Goal: Task Accomplishment & Management: Manage account settings

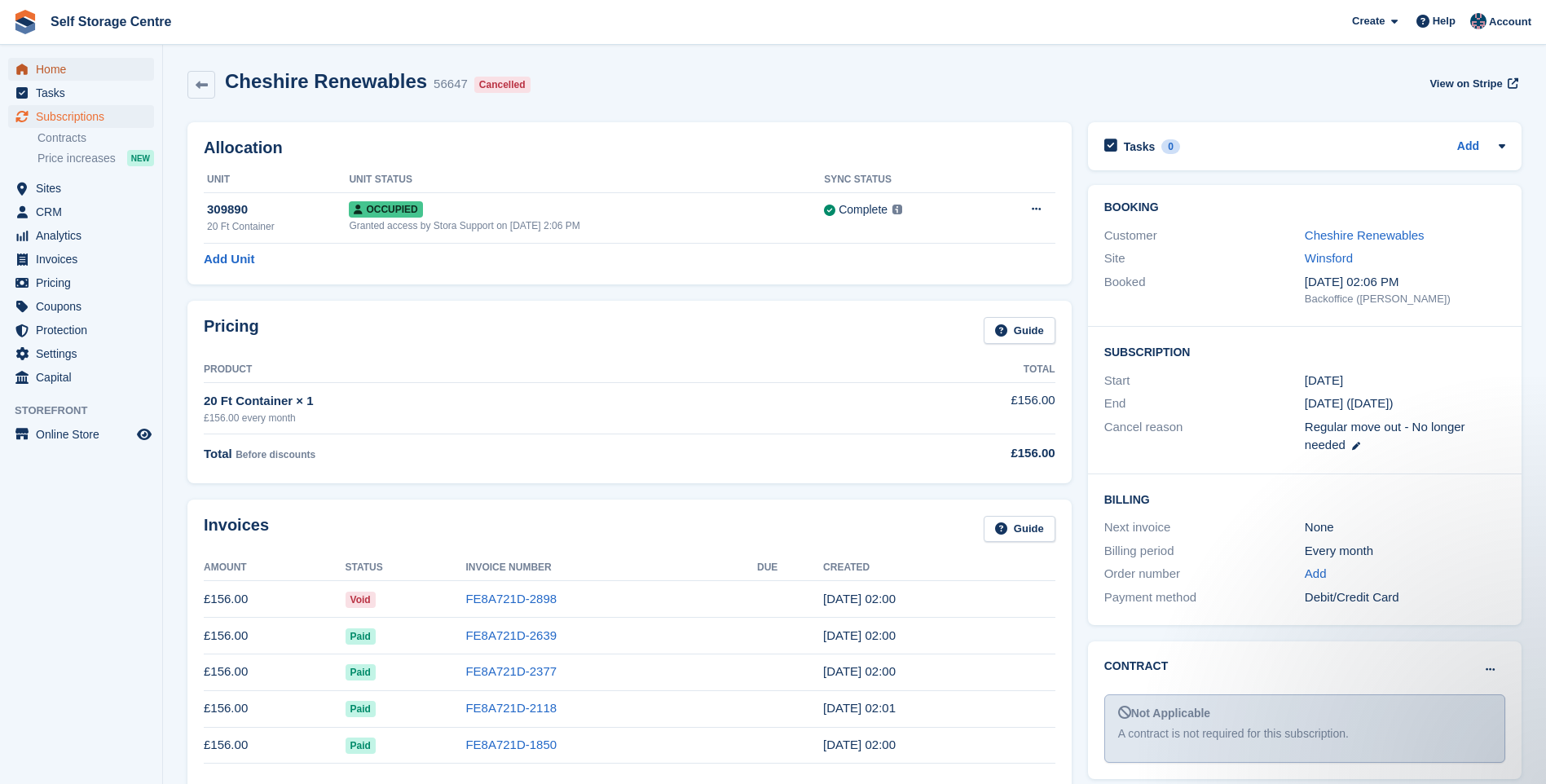
click at [51, 68] on span "Home" at bounding box center [84, 69] width 98 height 23
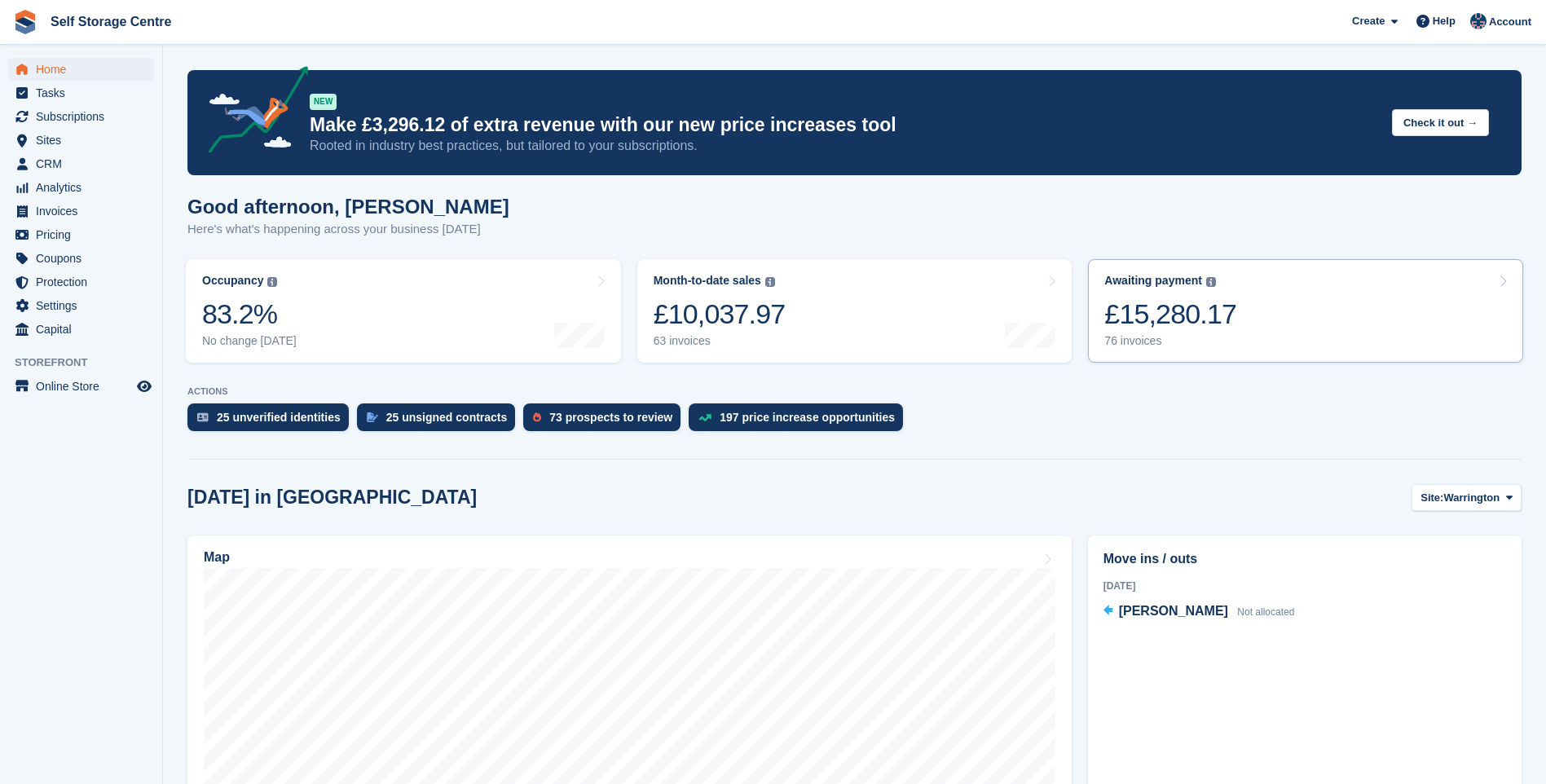
click at [1311, 313] on link "Awaiting payment The total outstanding balance on all open invoices. £15,280.17…" at bounding box center [1306, 311] width 436 height 104
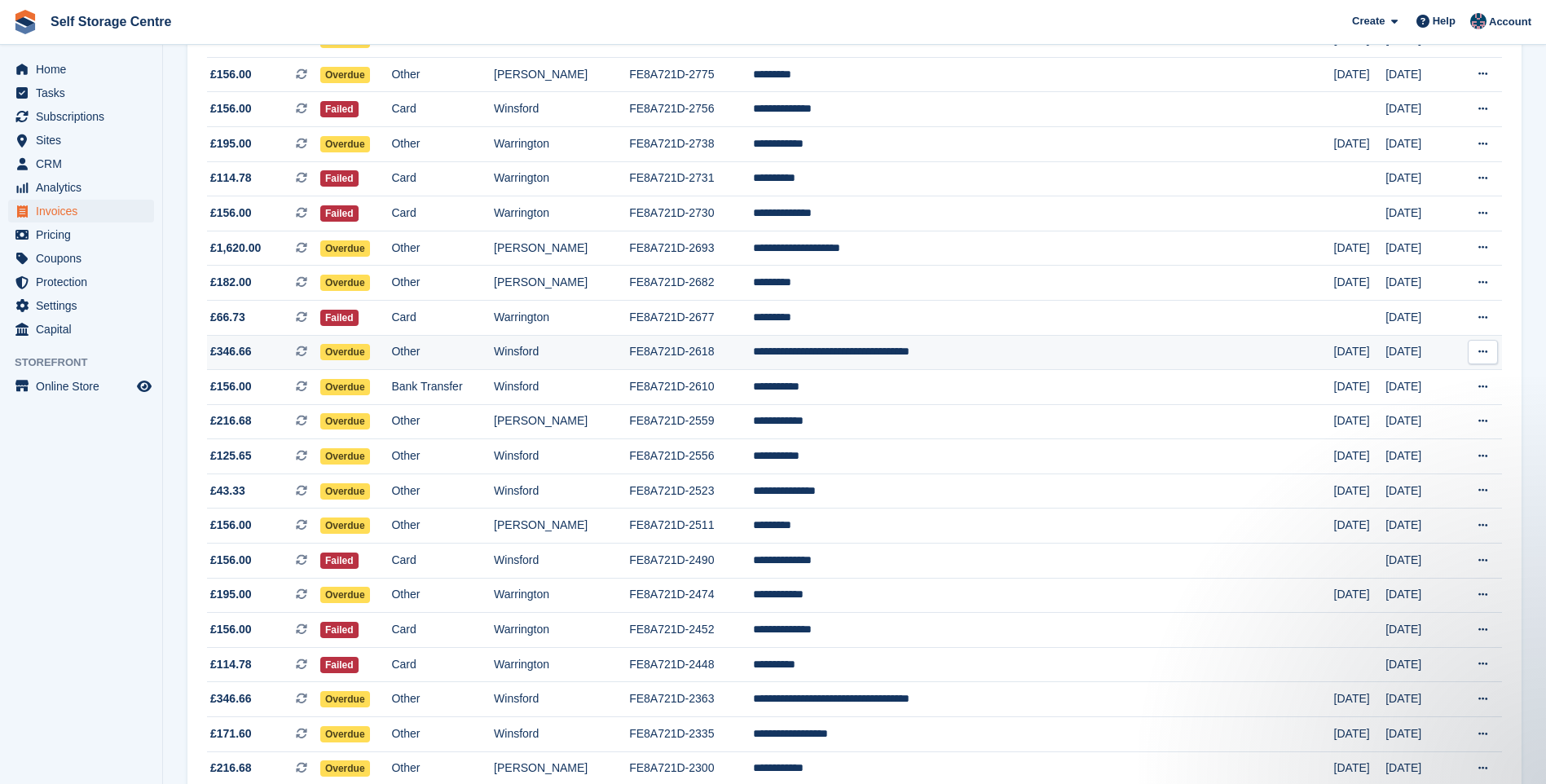
scroll to position [898, 0]
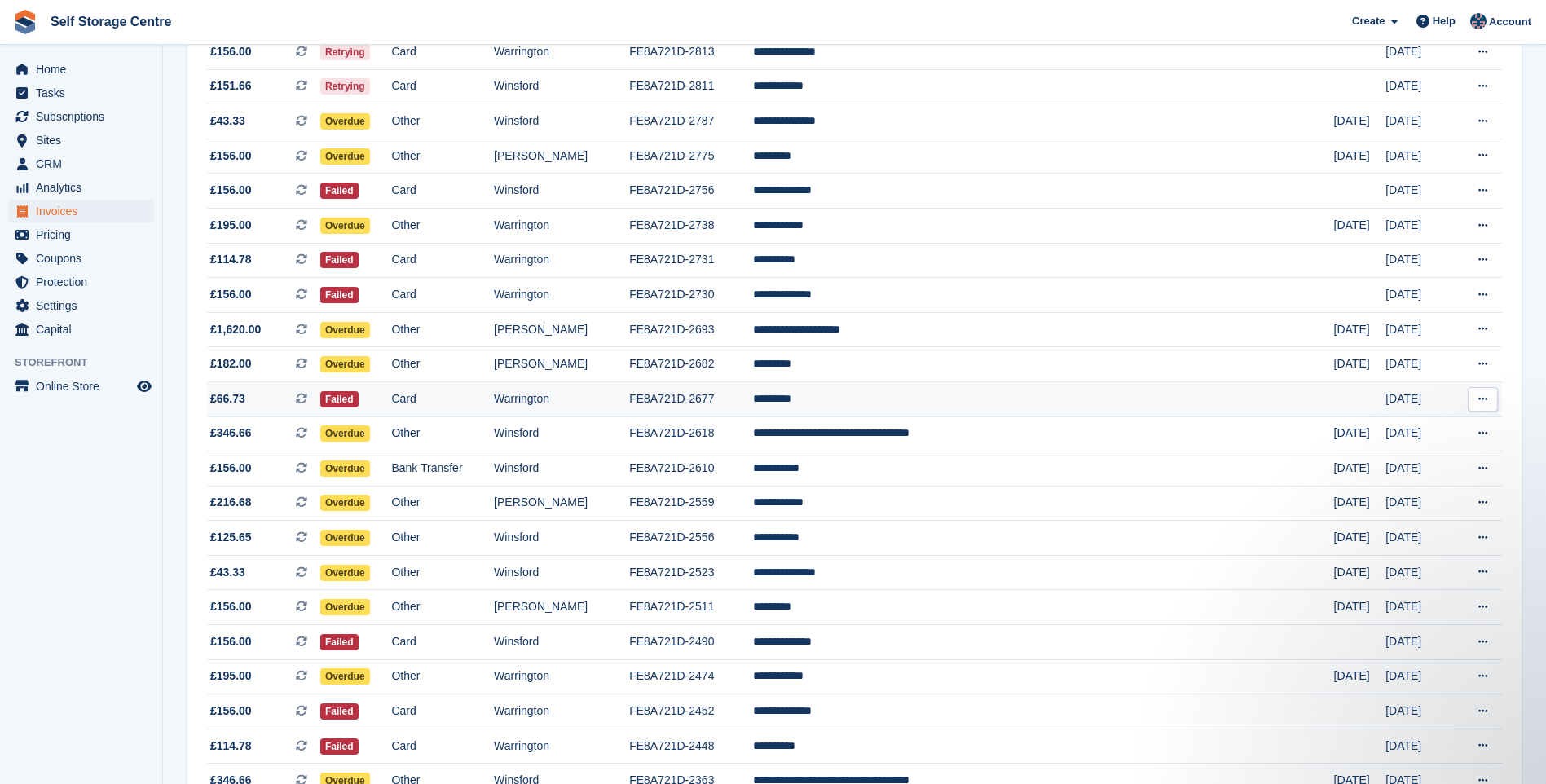
click at [907, 402] on td "*********" at bounding box center [1044, 399] width 582 height 35
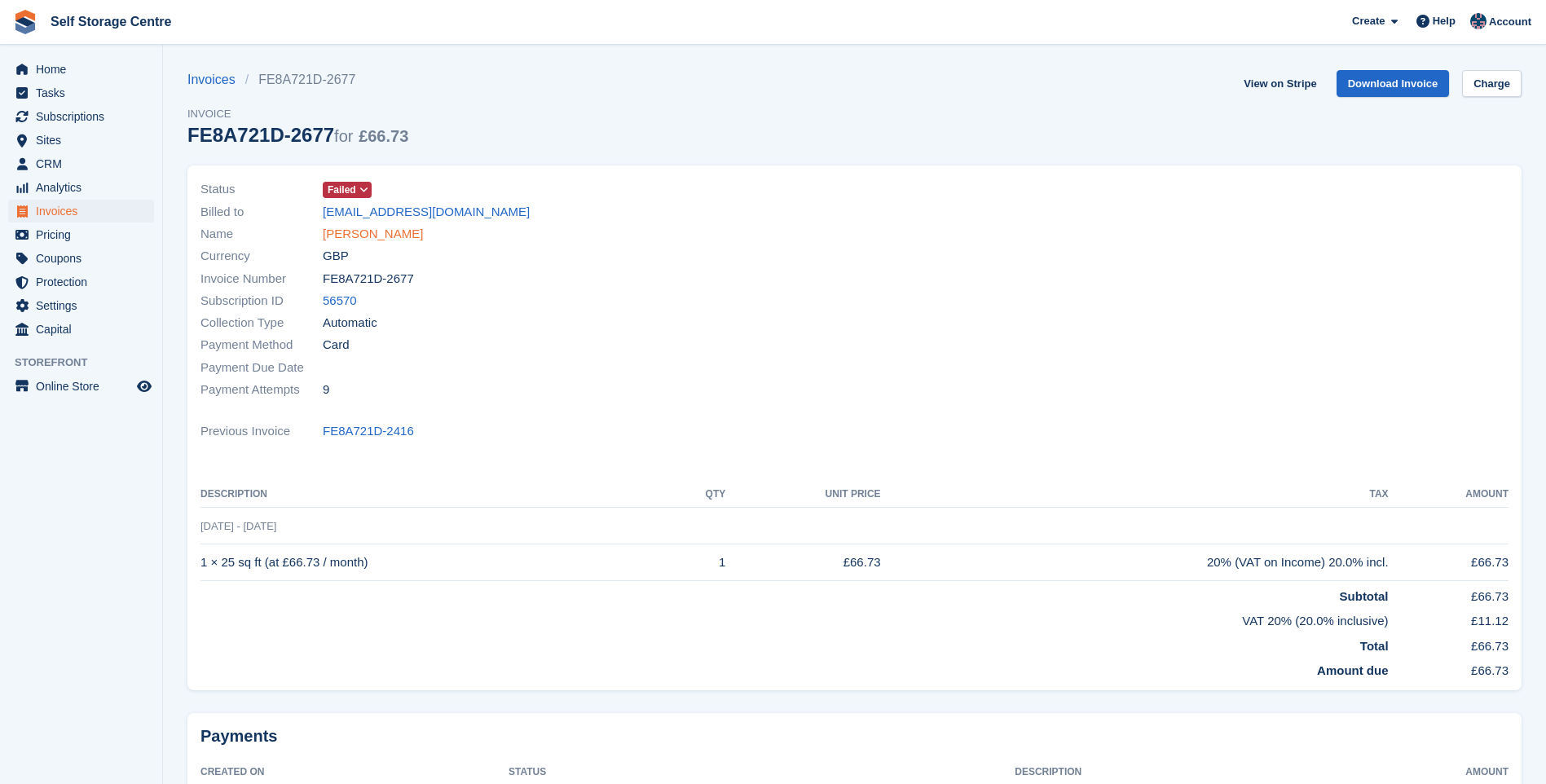
click at [349, 227] on link "Liz Stone" at bounding box center [372, 234] width 100 height 18
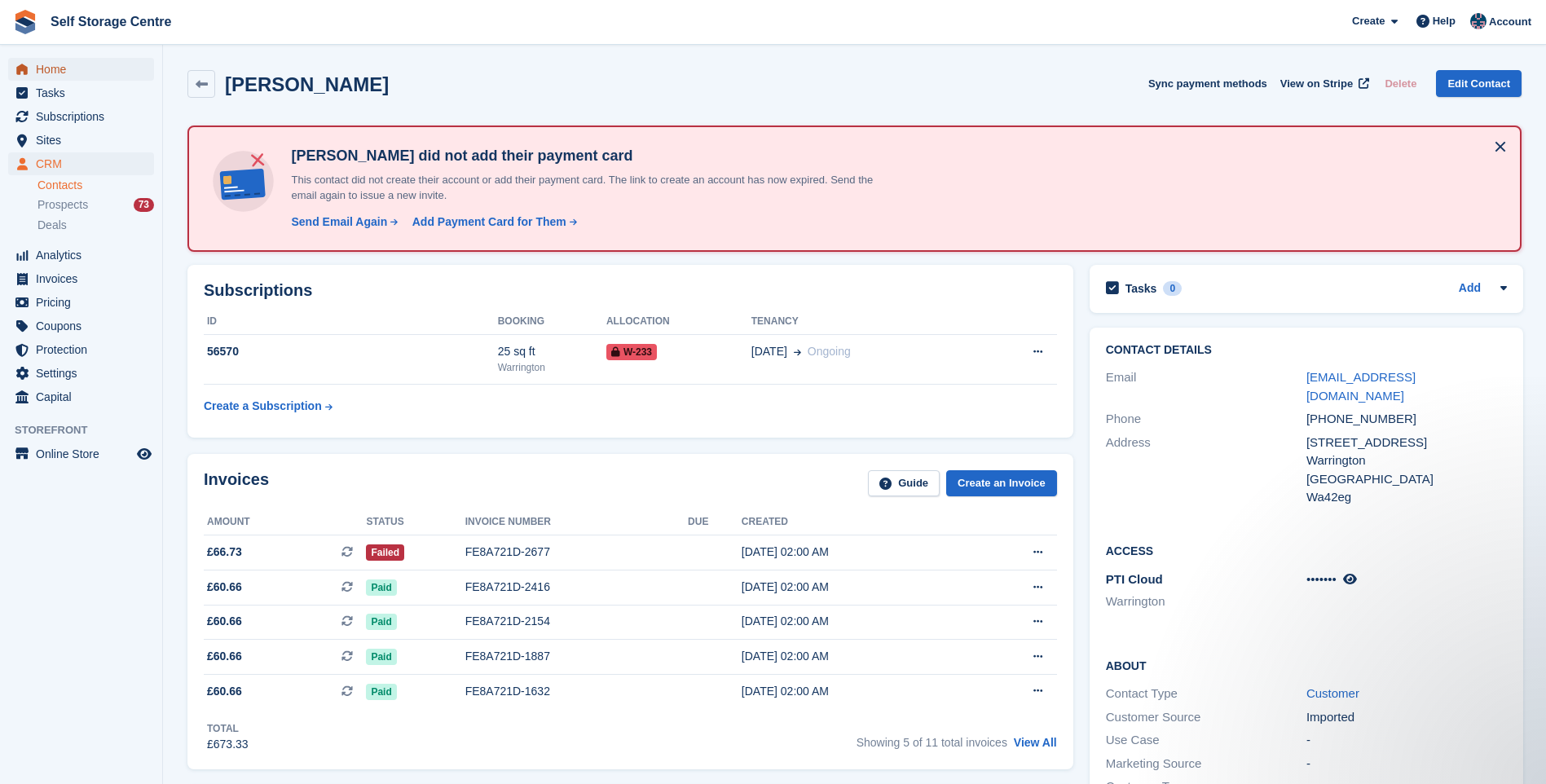
click at [54, 68] on span "Home" at bounding box center [84, 69] width 98 height 23
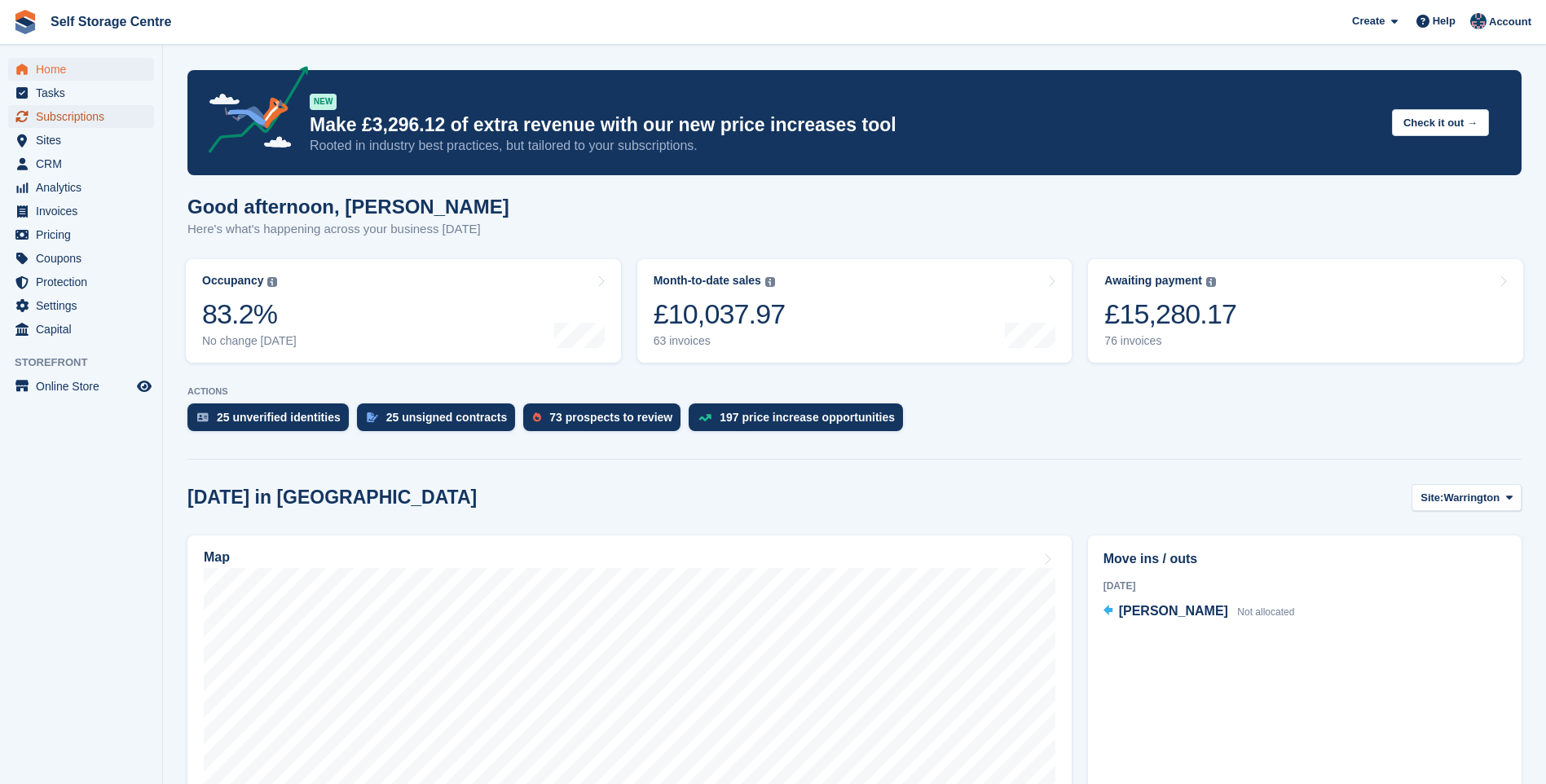
drag, startPoint x: 75, startPoint y: 119, endPoint x: 415, endPoint y: 141, distance: 340.7
click at [75, 119] on span "Subscriptions" at bounding box center [84, 117] width 98 height 23
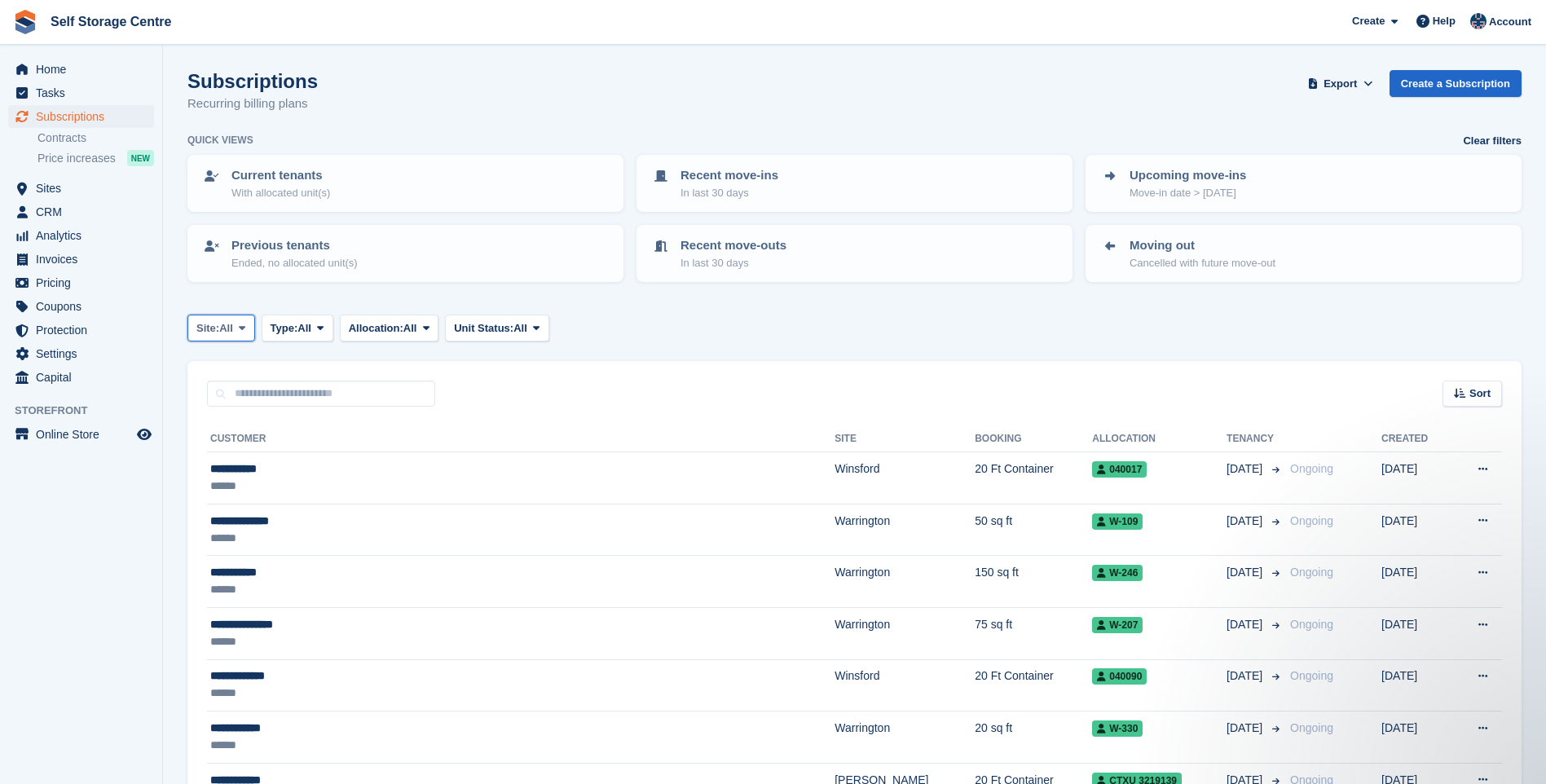
click at [238, 329] on span at bounding box center [242, 327] width 13 height 13
click at [308, 327] on span "All" at bounding box center [305, 328] width 14 height 17
click at [318, 456] on link "Active" at bounding box center [339, 454] width 141 height 29
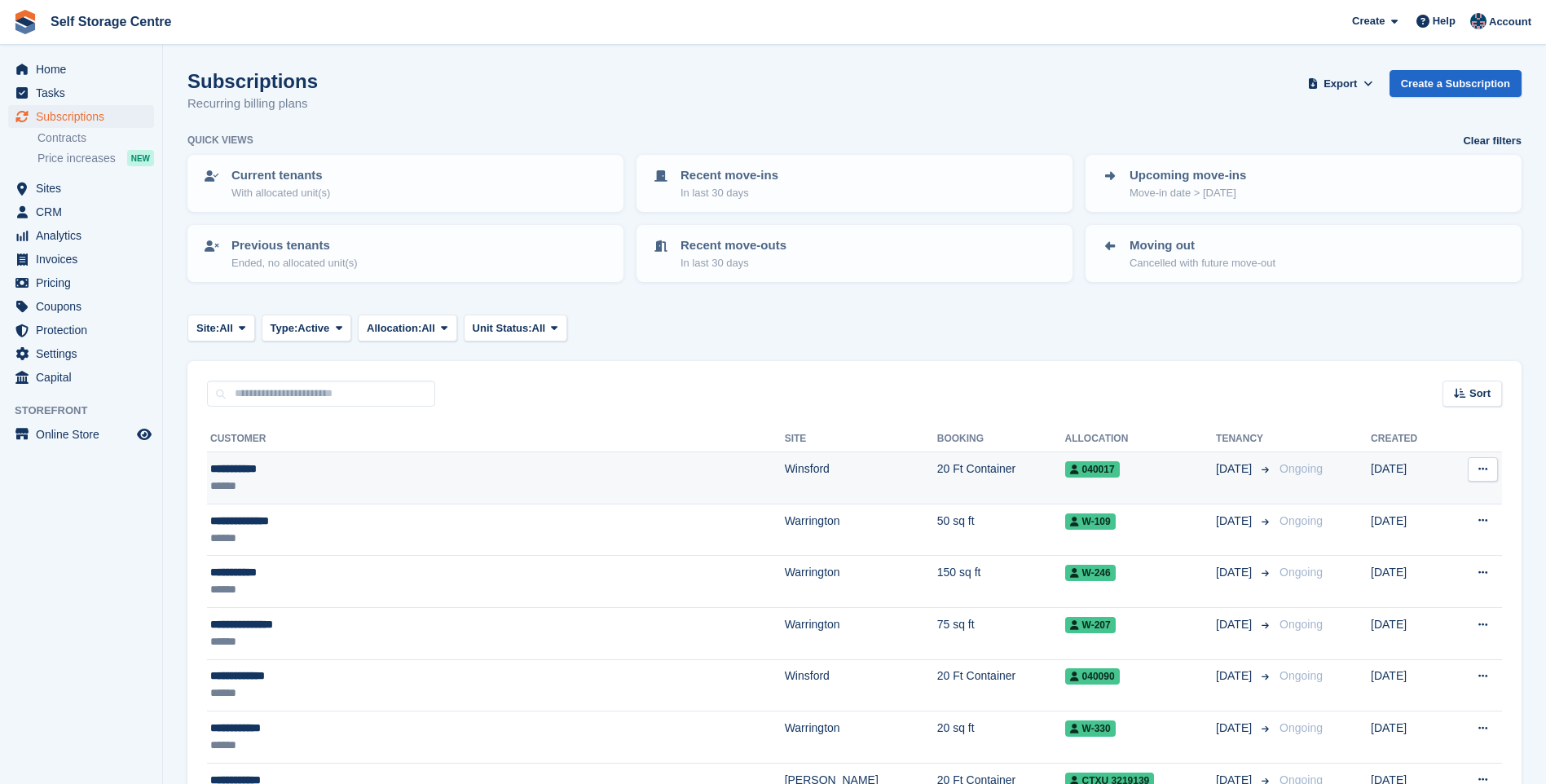
click at [415, 486] on div "******" at bounding box center [386, 486] width 352 height 17
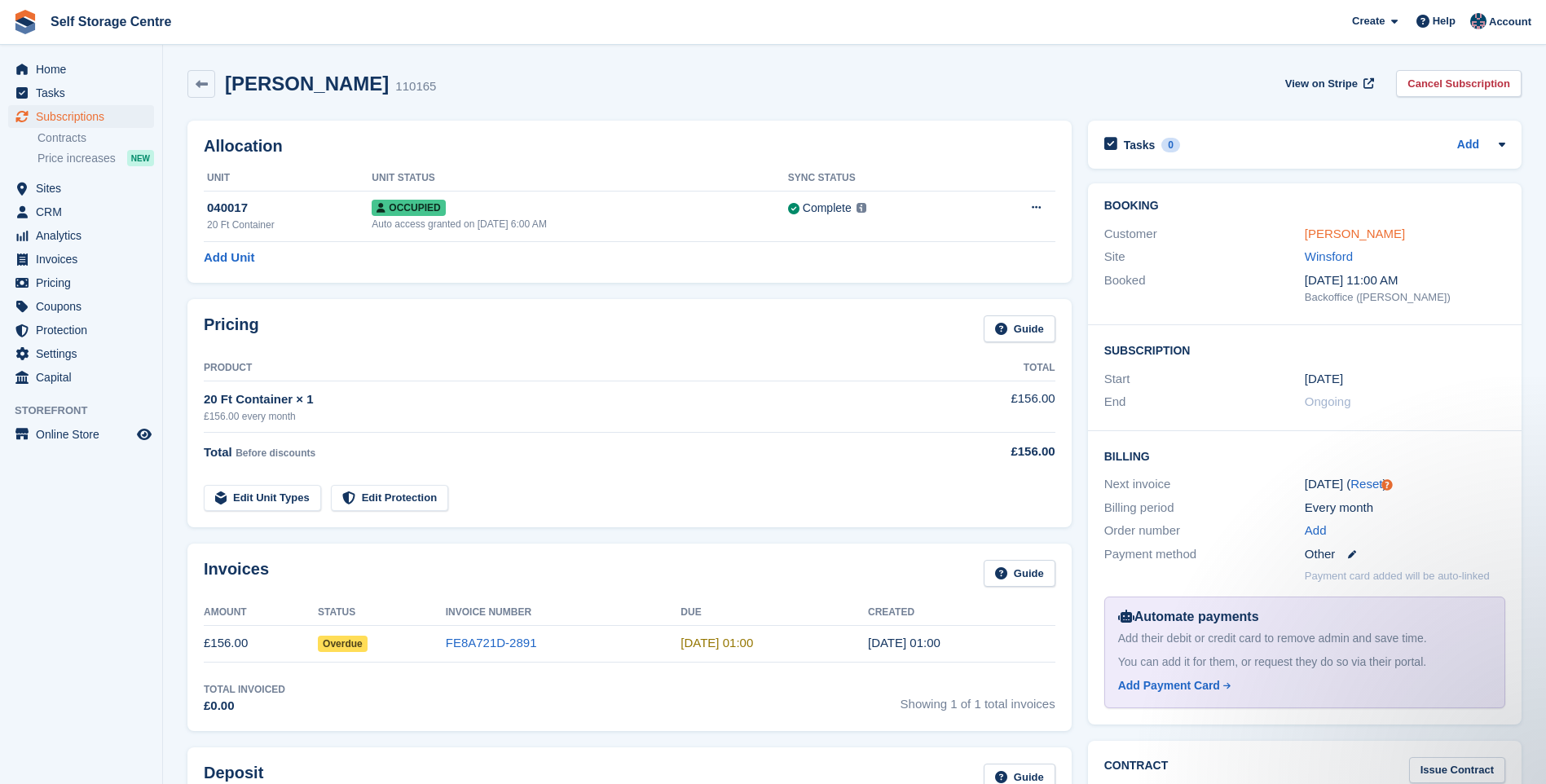
click at [1334, 230] on link "Andrew Gill" at bounding box center [1355, 234] width 100 height 14
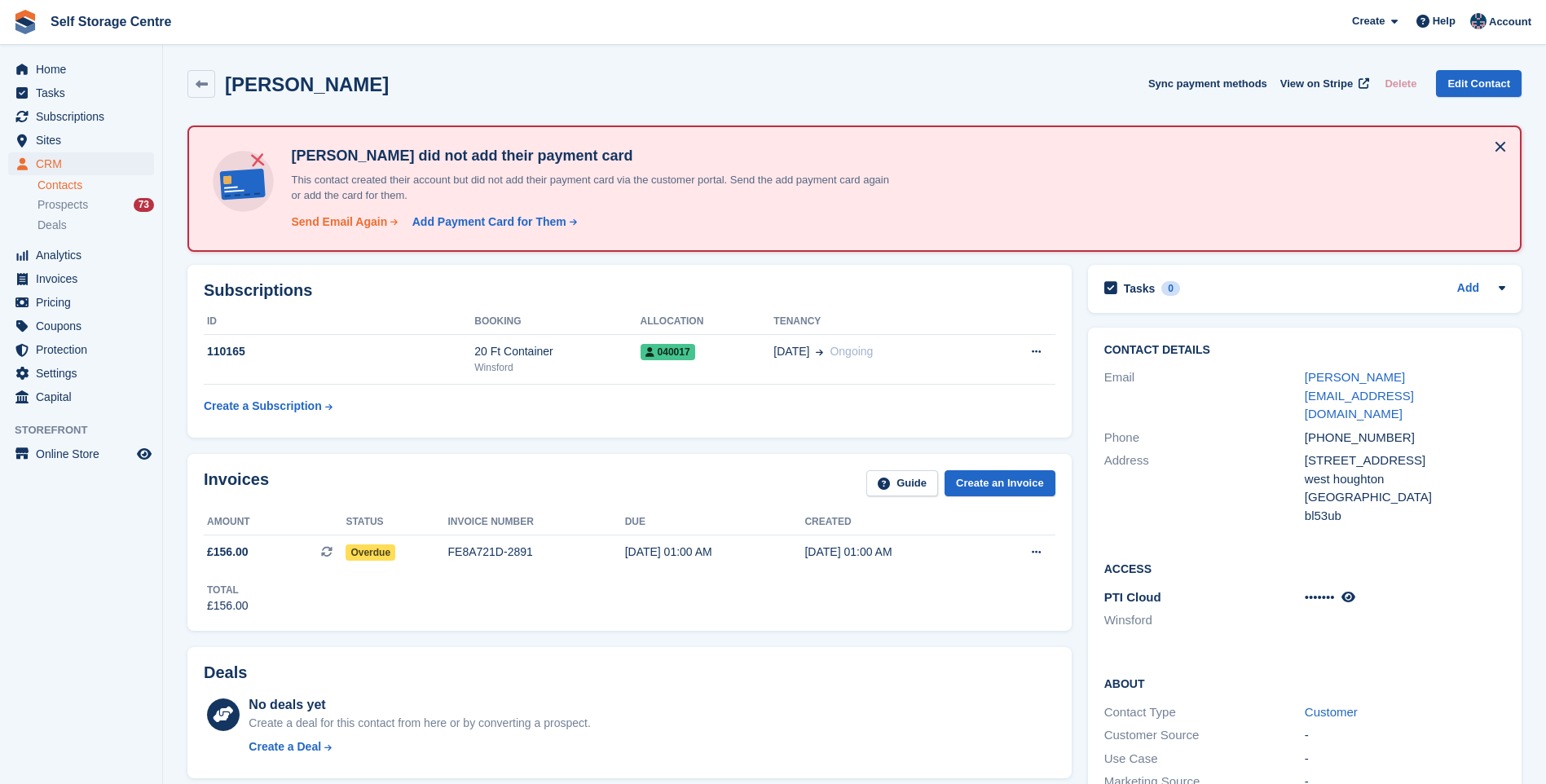
click at [357, 220] on div "Send Email Again" at bounding box center [338, 221] width 96 height 17
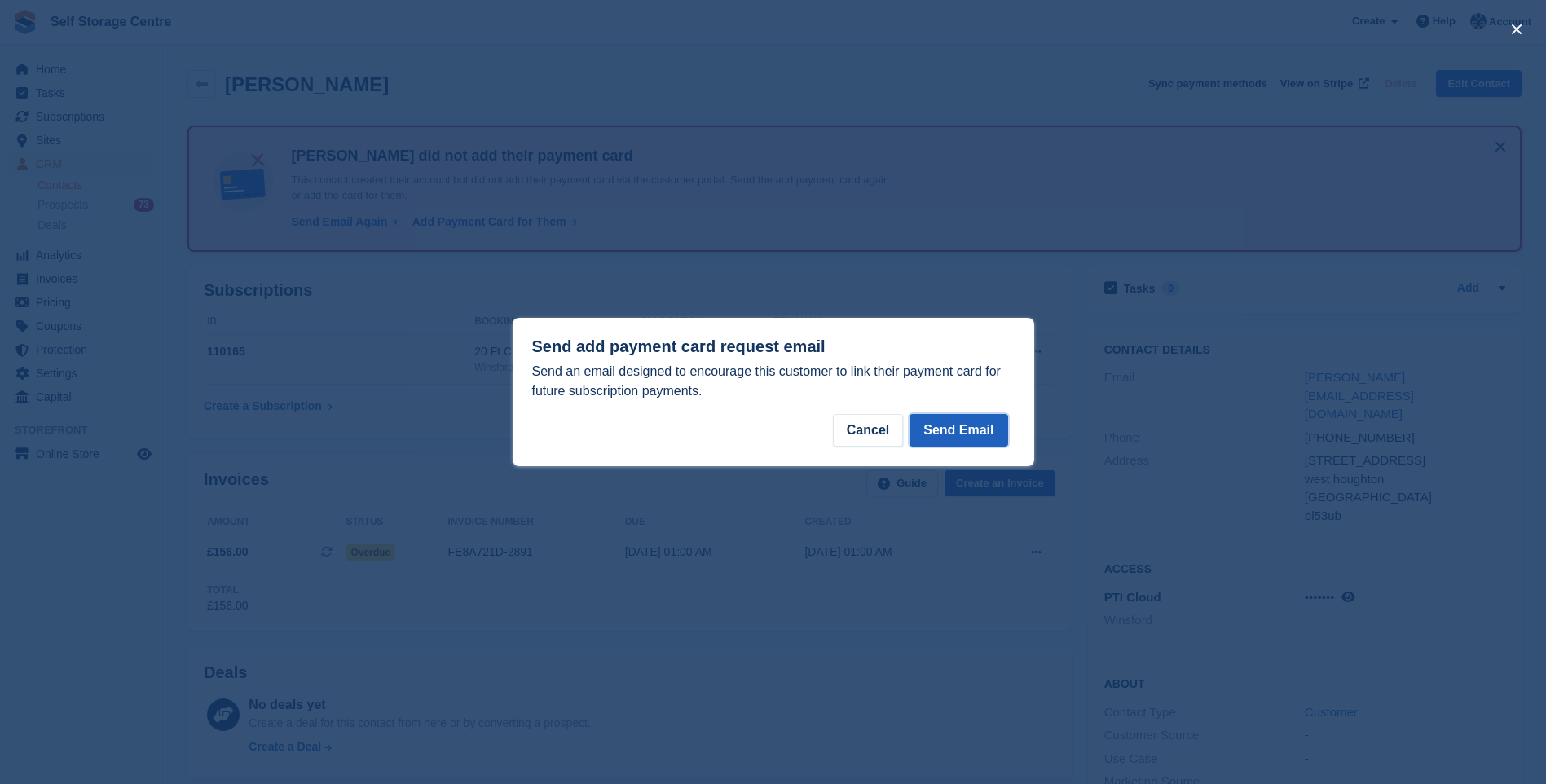
click at [964, 431] on button "Send Email" at bounding box center [958, 429] width 98 height 32
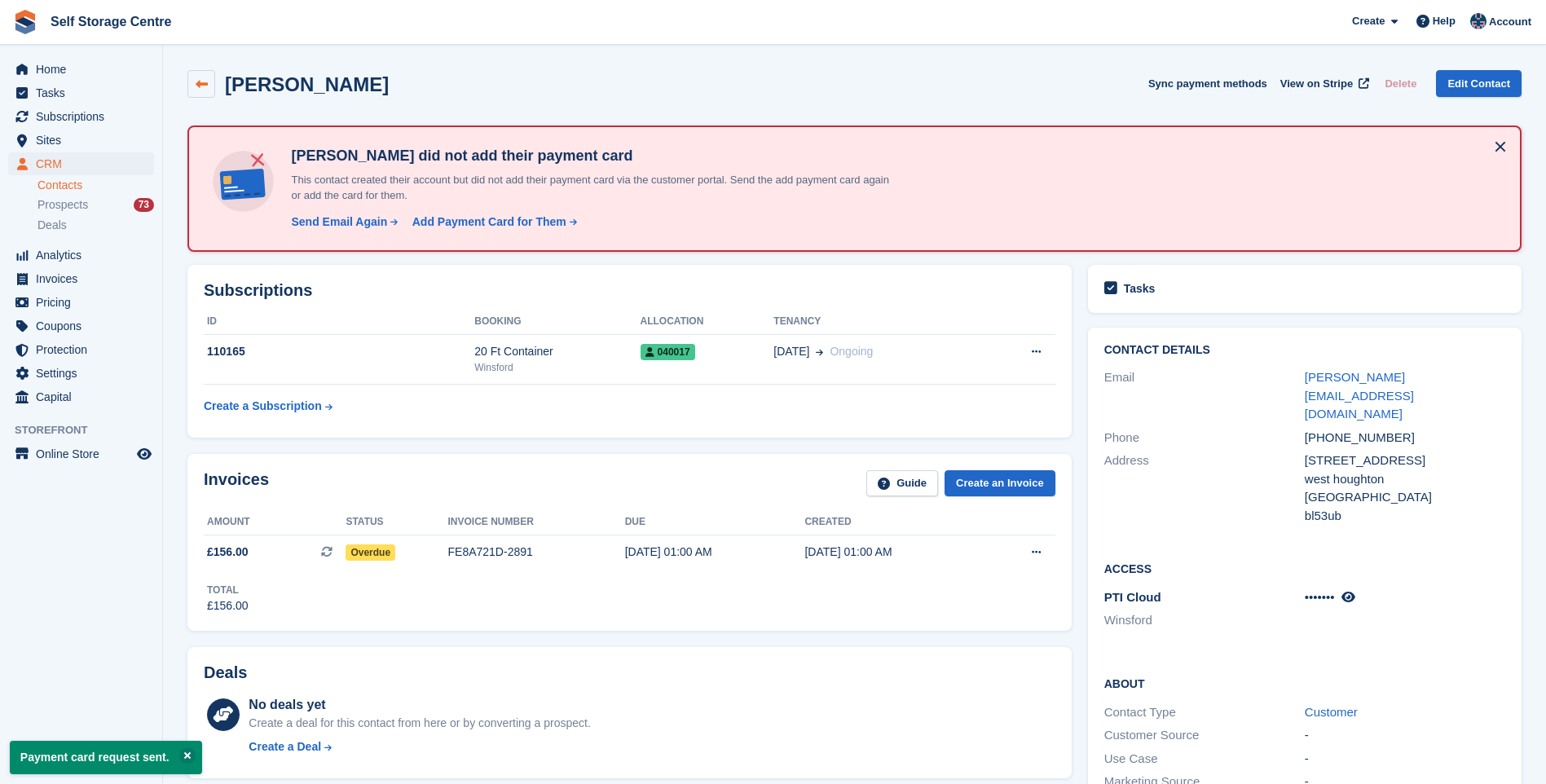
click at [203, 83] on icon at bounding box center [202, 84] width 12 height 12
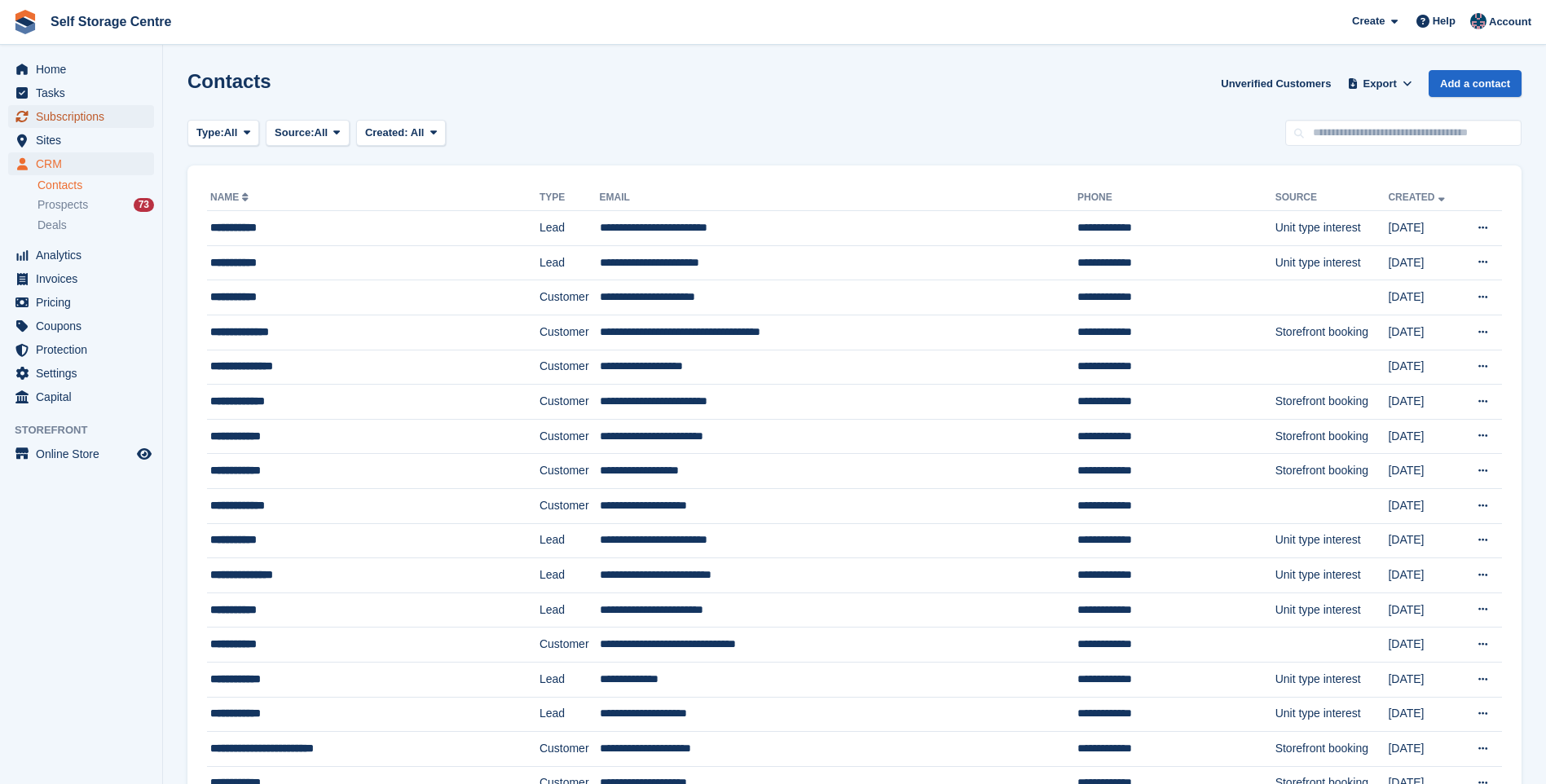
click at [67, 114] on span "Subscriptions" at bounding box center [84, 117] width 98 height 23
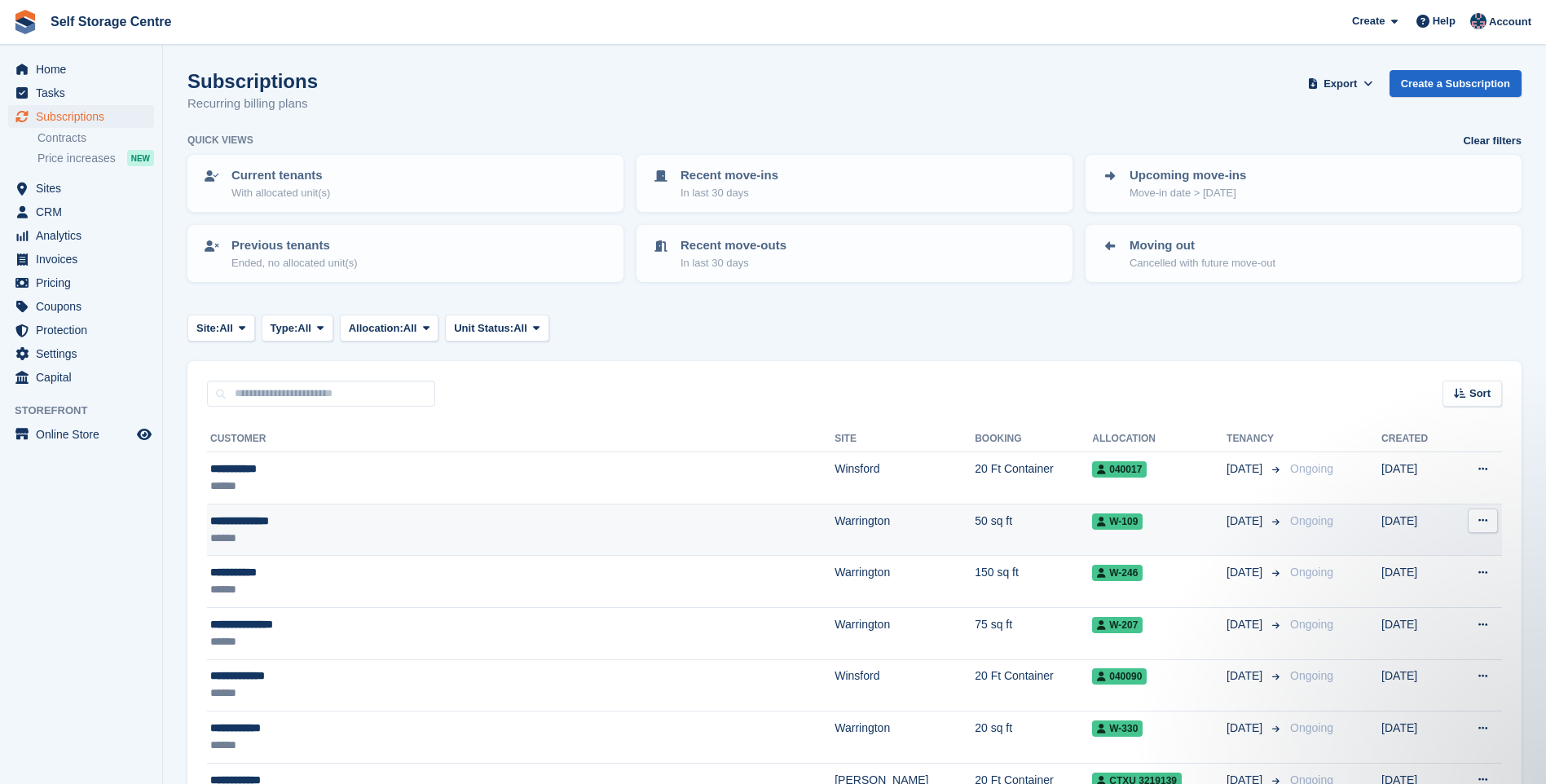
click at [445, 515] on div "**********" at bounding box center [418, 521] width 417 height 17
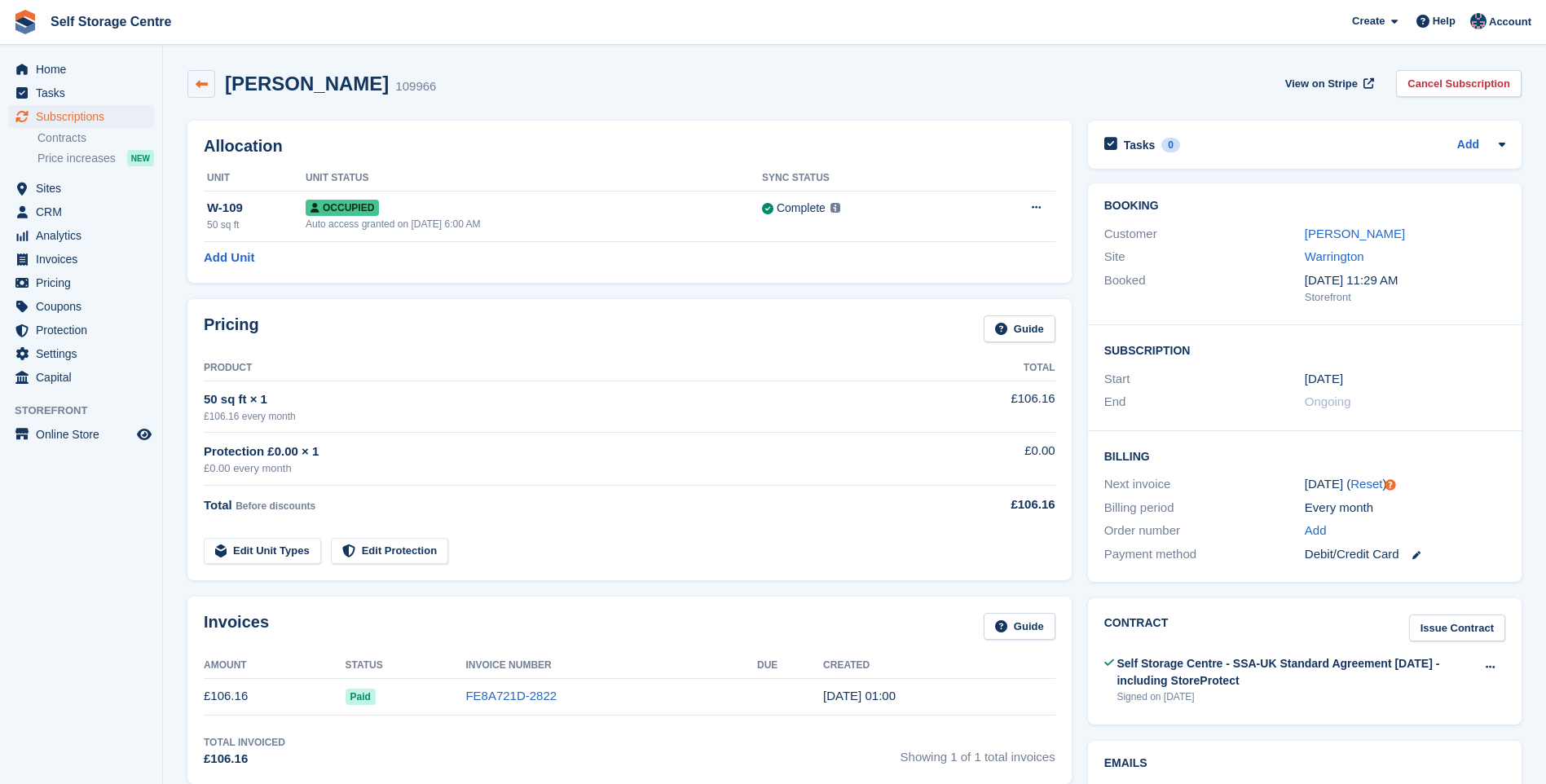
click at [203, 90] on icon at bounding box center [202, 84] width 12 height 12
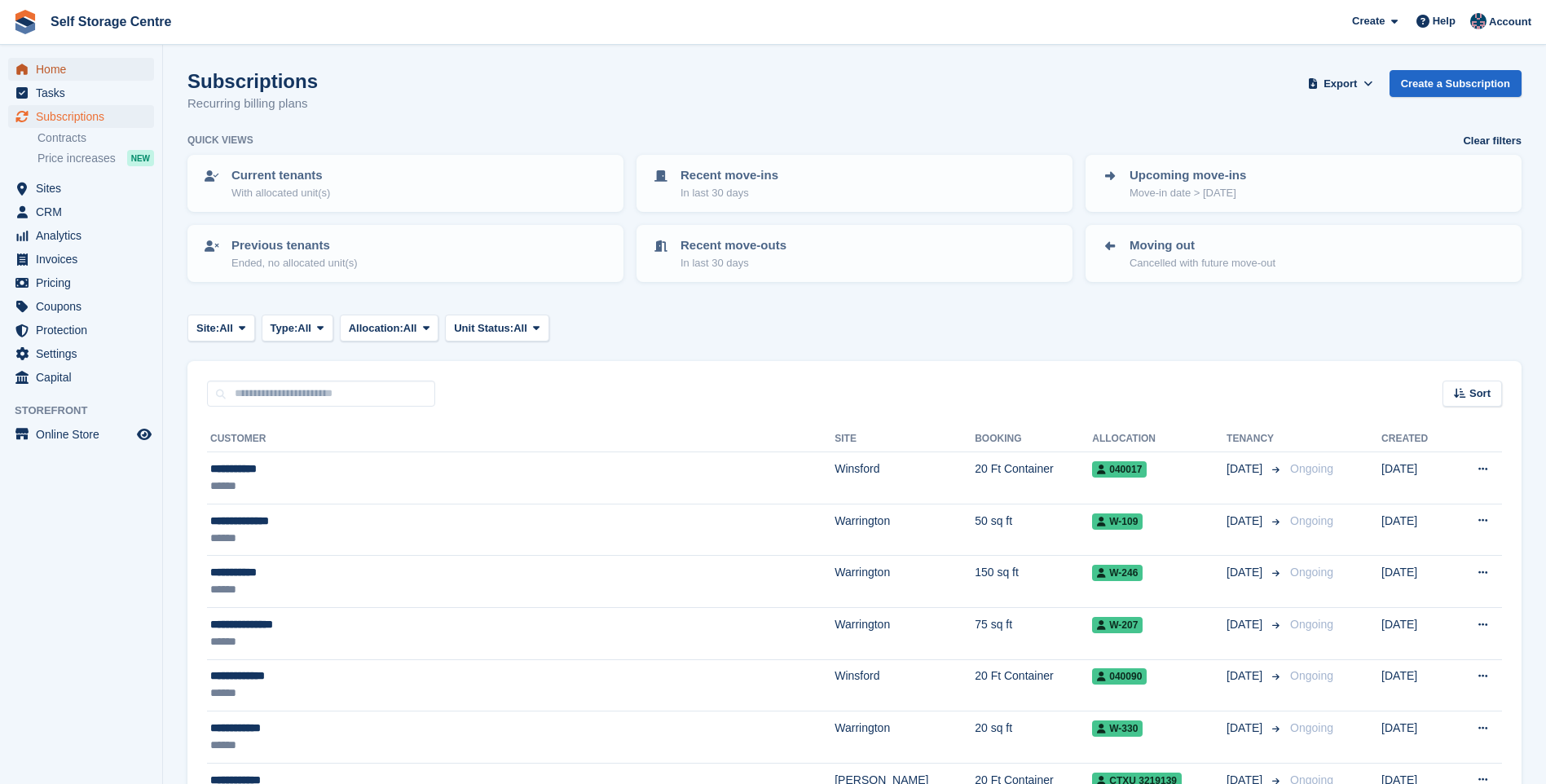
click at [66, 62] on span "Home" at bounding box center [84, 69] width 98 height 23
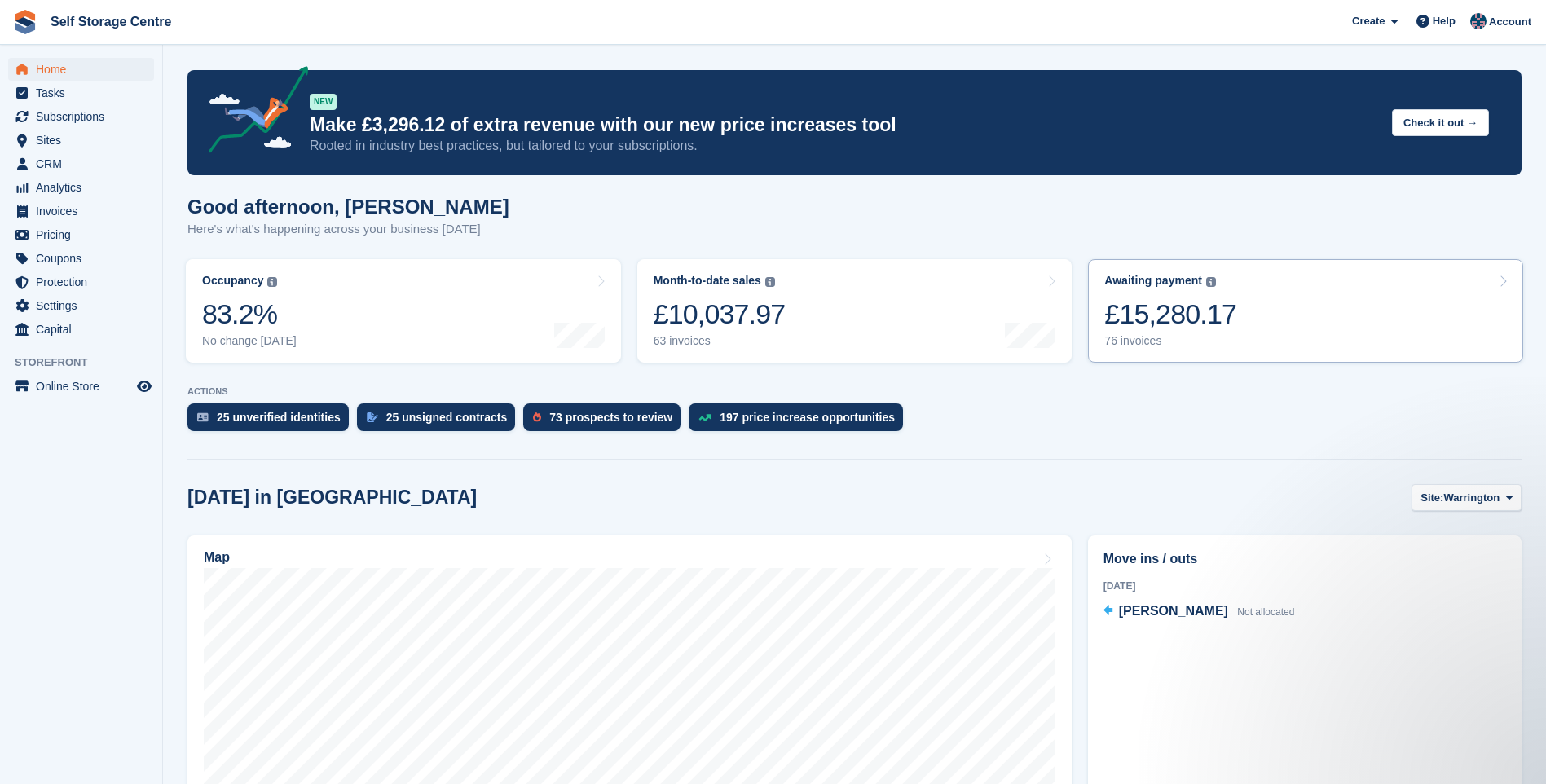
click at [1181, 311] on div "£15,280.17" at bounding box center [1170, 314] width 132 height 33
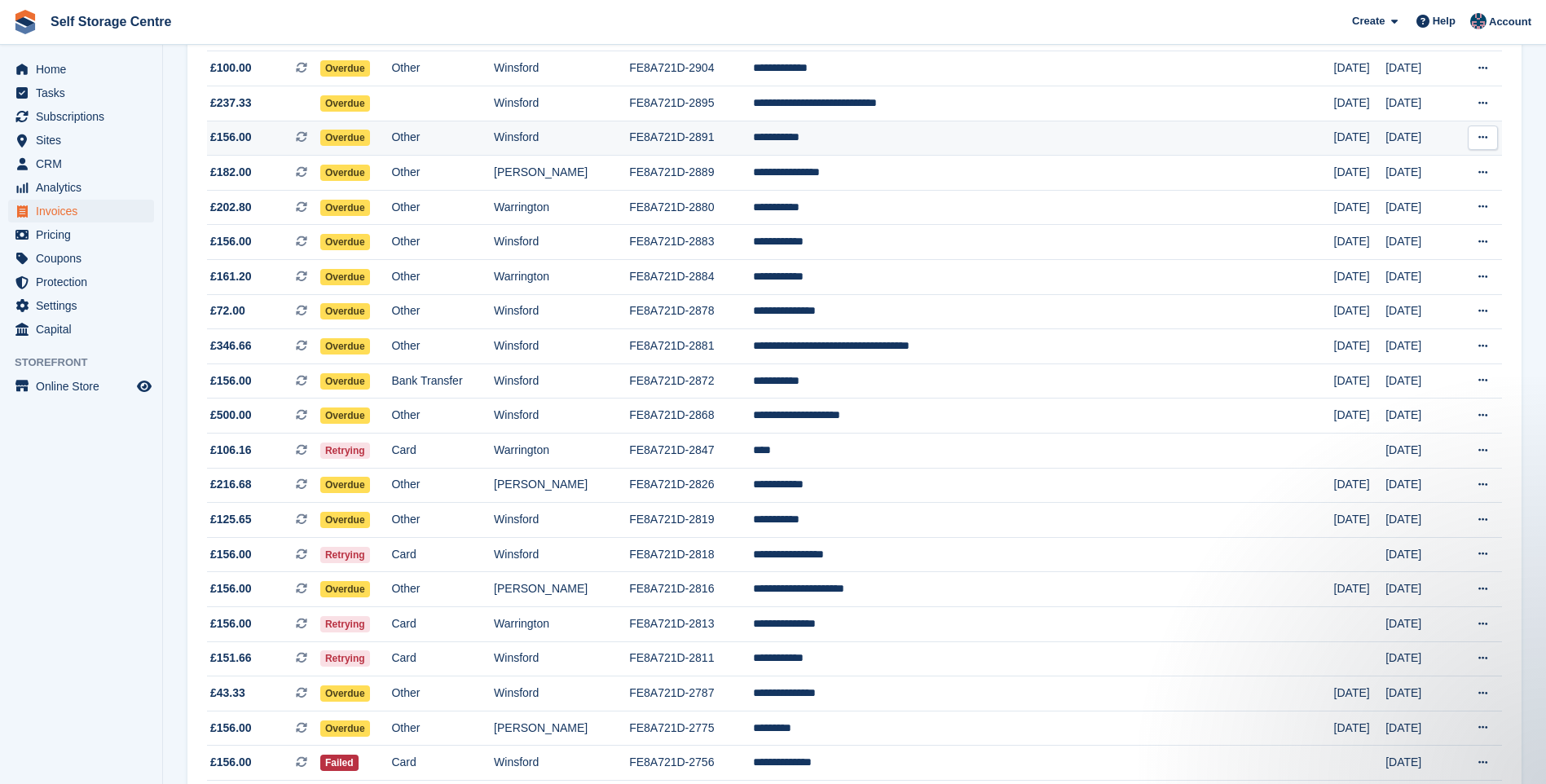
scroll to position [407, 0]
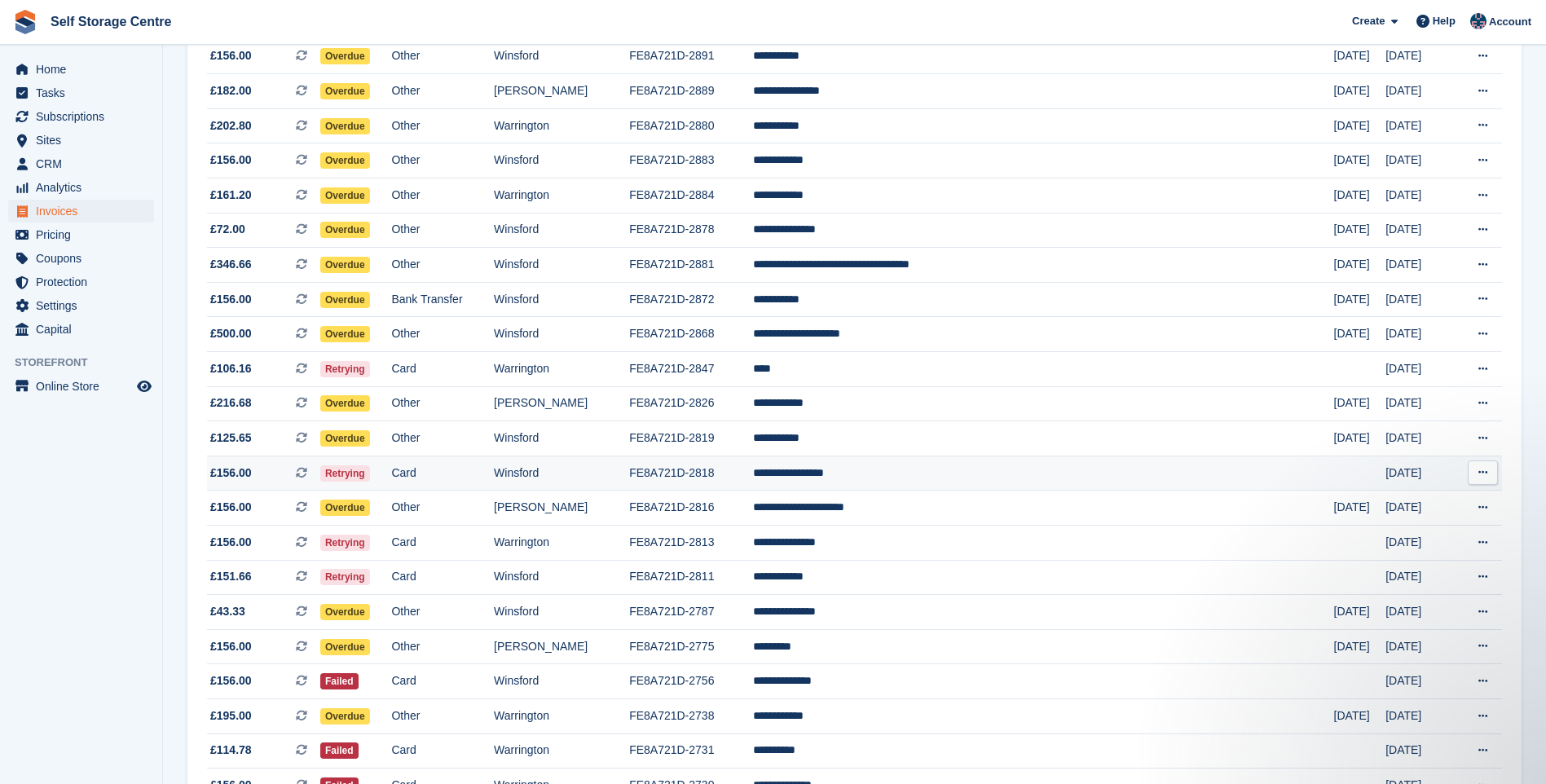
click at [953, 472] on td "**********" at bounding box center [1044, 473] width 582 height 35
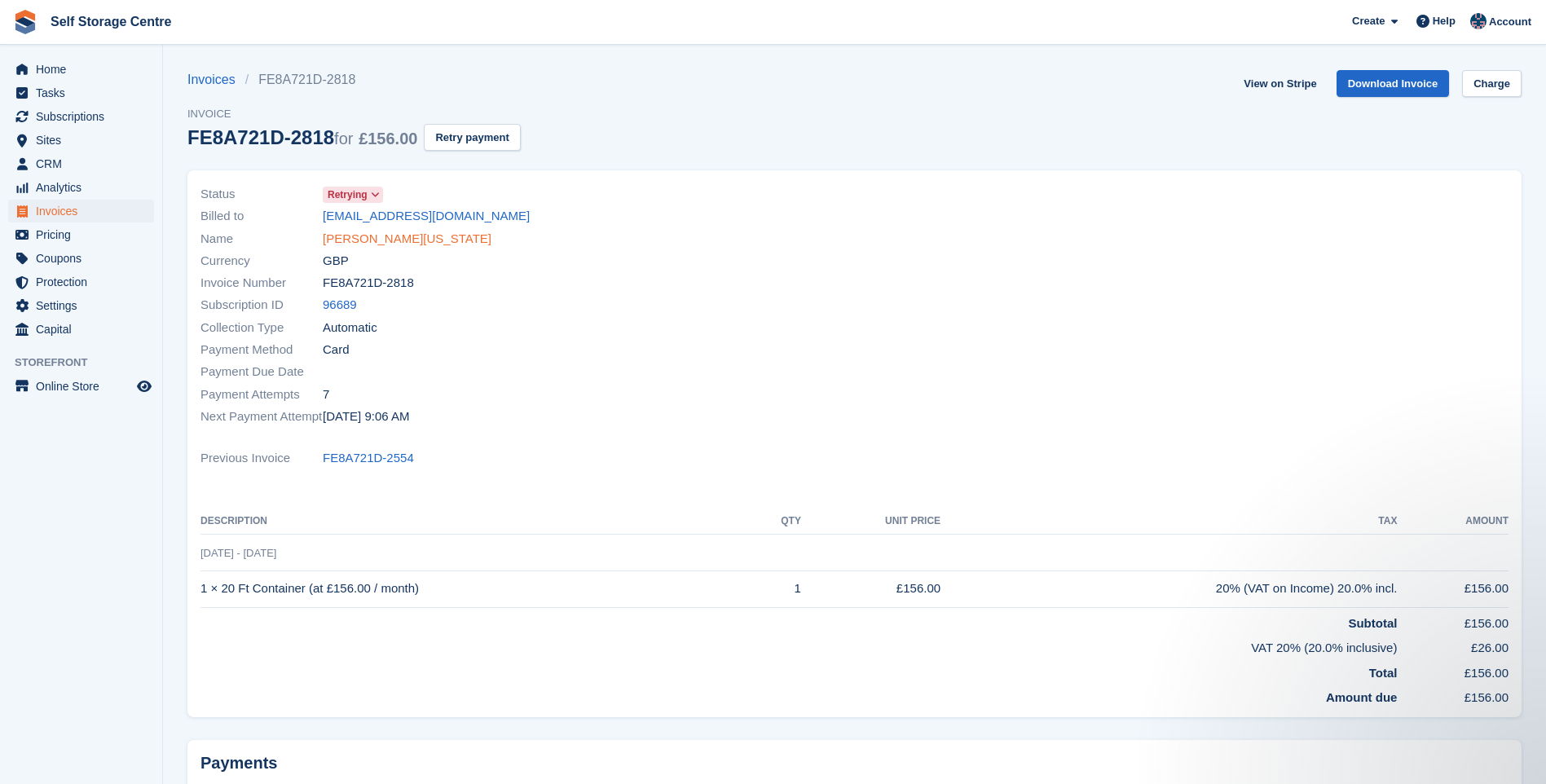
click at [379, 239] on link "[PERSON_NAME][US_STATE]" at bounding box center [407, 239] width 169 height 18
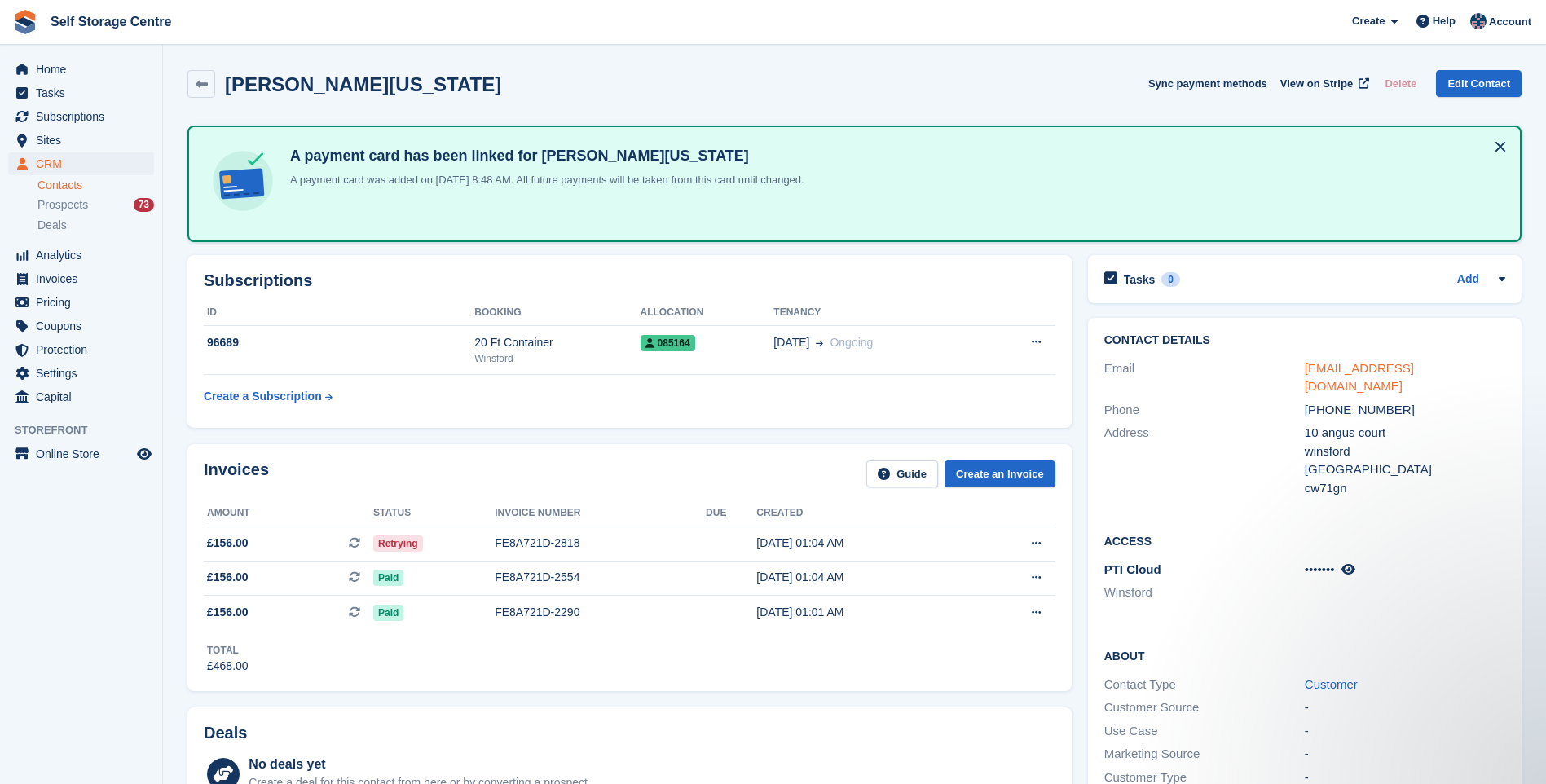
click at [1351, 368] on link "[EMAIL_ADDRESS][DOMAIN_NAME]" at bounding box center [1360, 377] width 109 height 32
click at [543, 541] on div "FE8A721D-2818" at bounding box center [600, 543] width 211 height 17
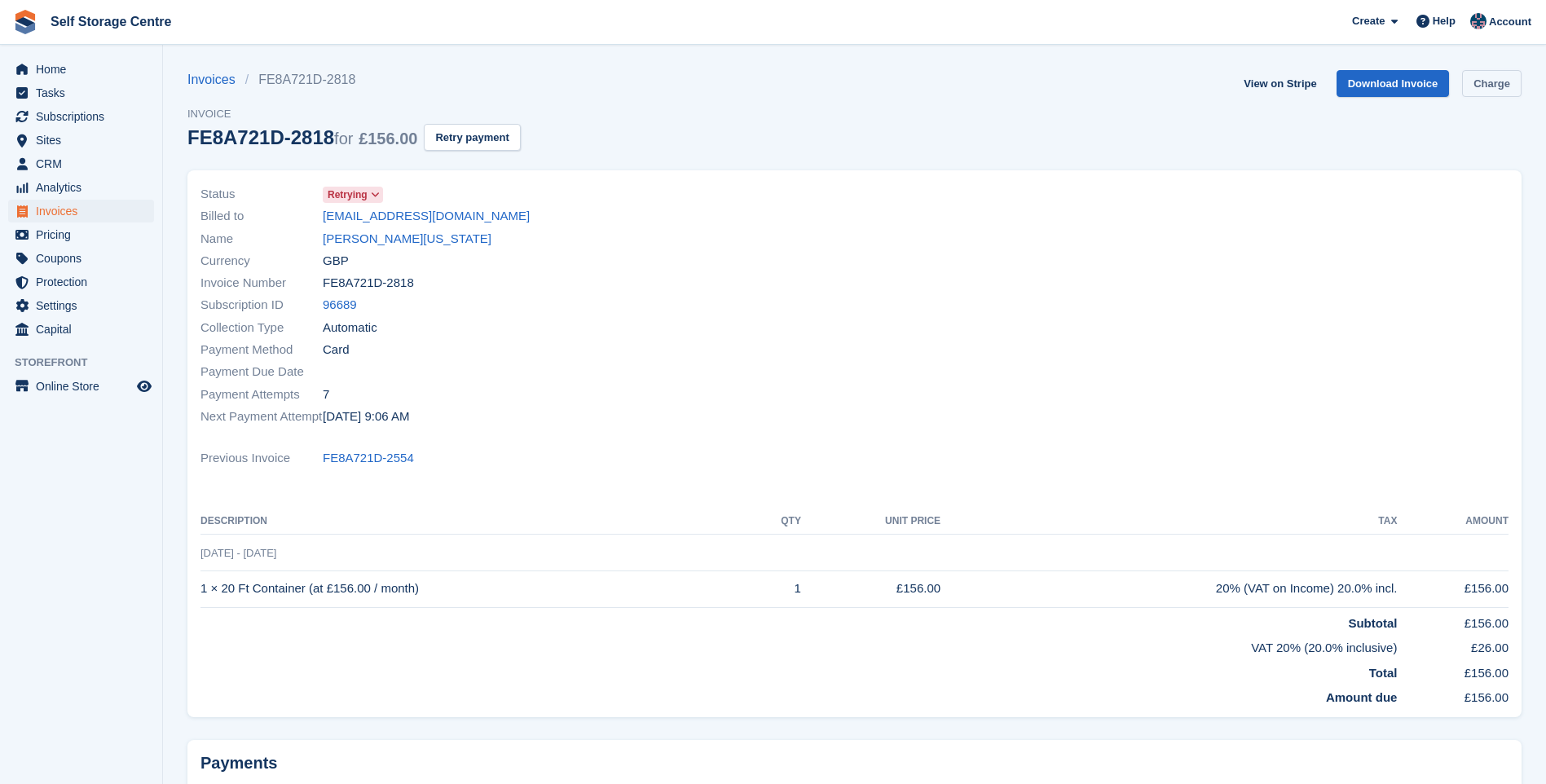
click at [1489, 74] on link "Charge" at bounding box center [1492, 83] width 60 height 27
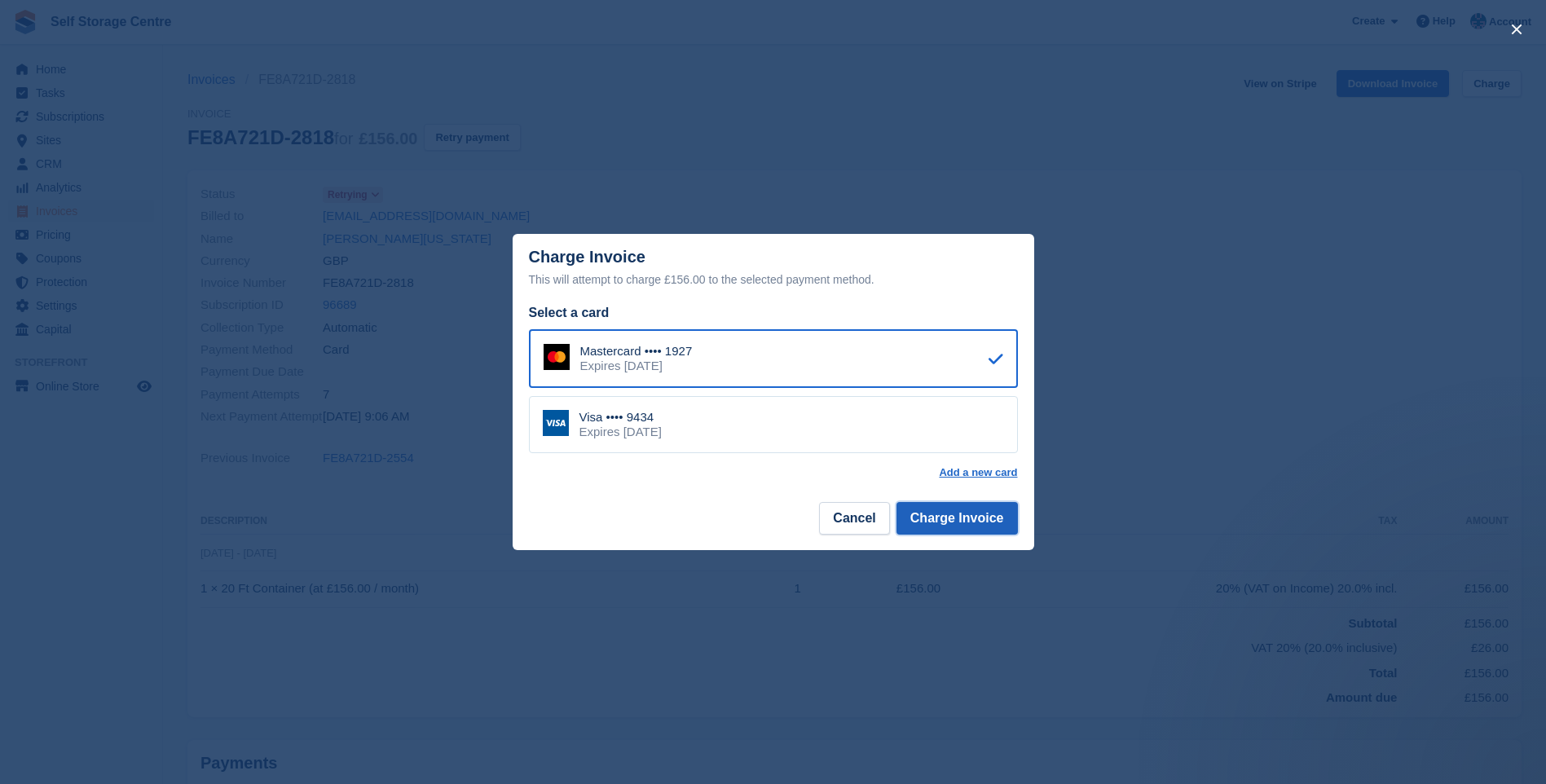
click at [948, 522] on button "Charge Invoice" at bounding box center [957, 518] width 121 height 32
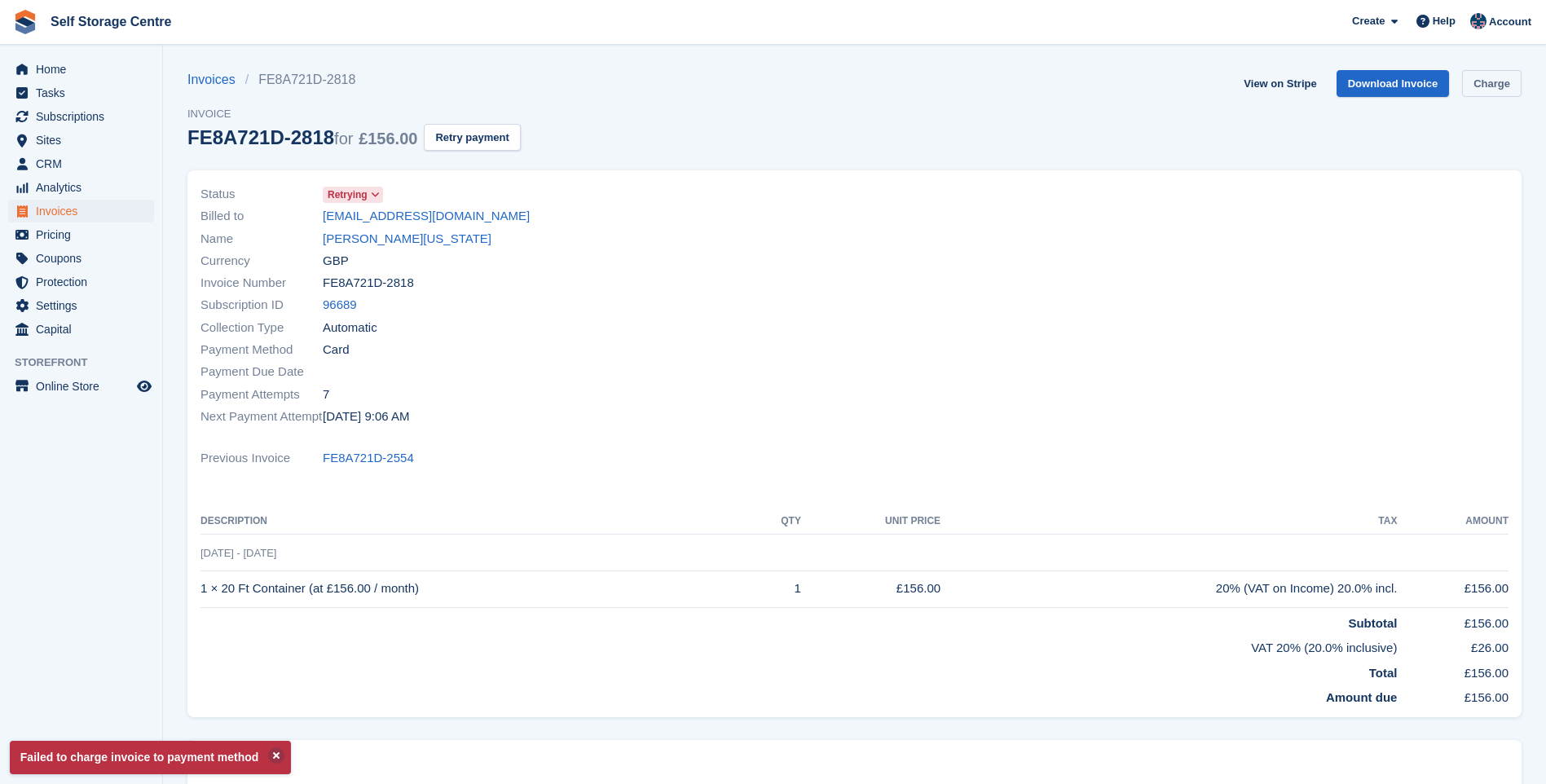
click at [1485, 82] on link "Charge" at bounding box center [1492, 83] width 60 height 27
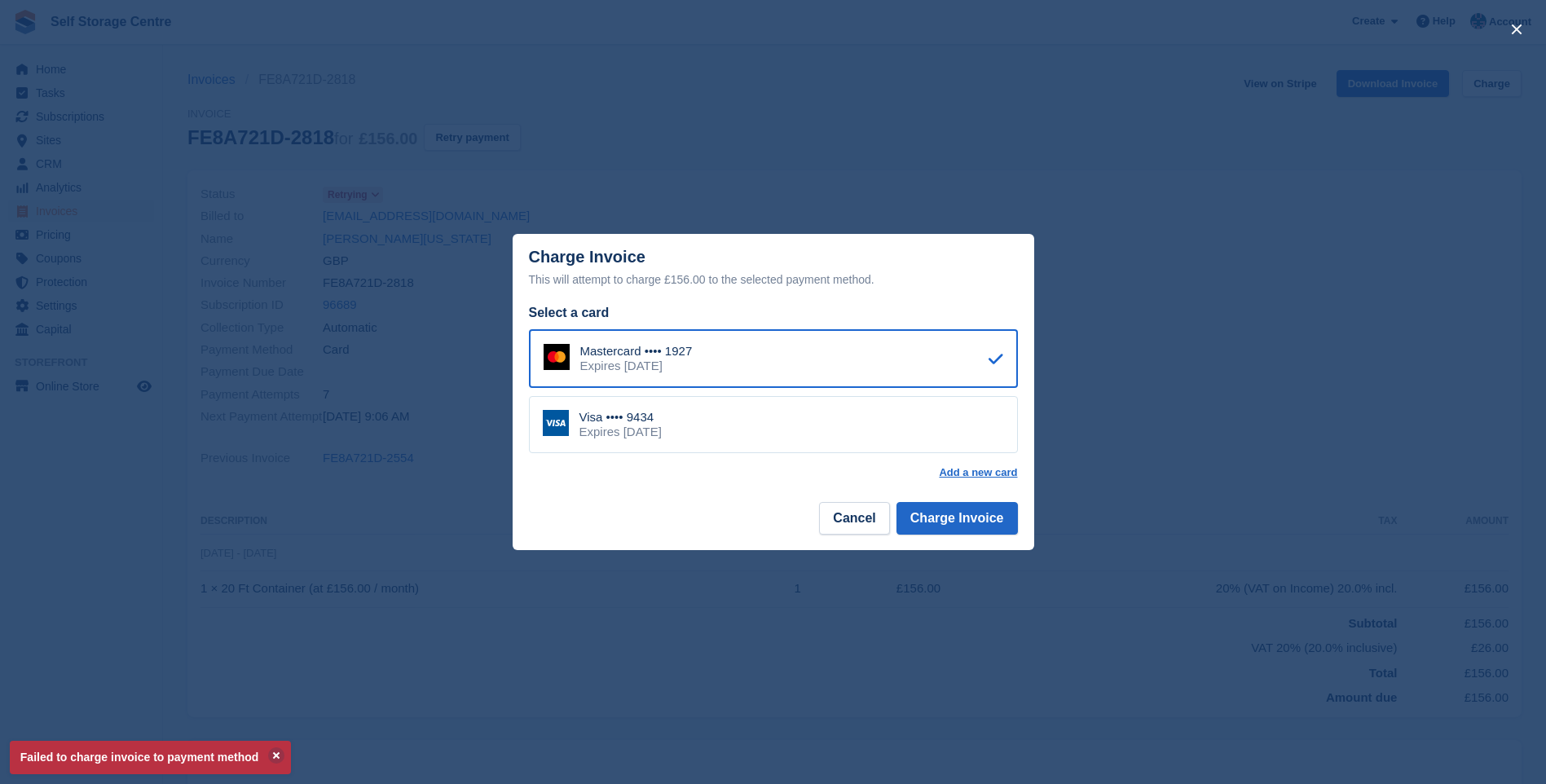
click at [808, 425] on div "Visa •••• 9434 Expires July 2027" at bounding box center [773, 424] width 489 height 57
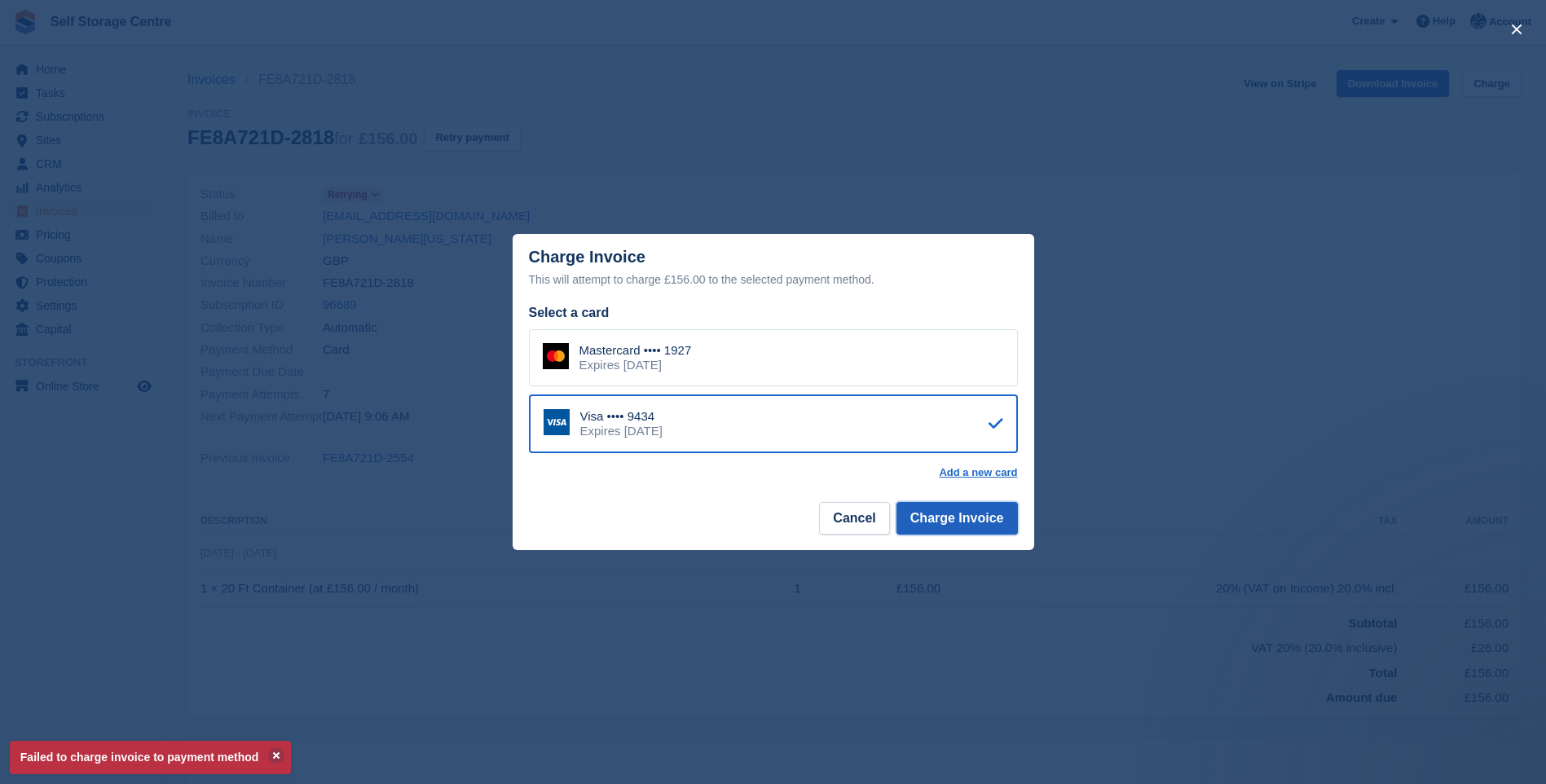
click at [989, 522] on button "Charge Invoice" at bounding box center [957, 518] width 121 height 32
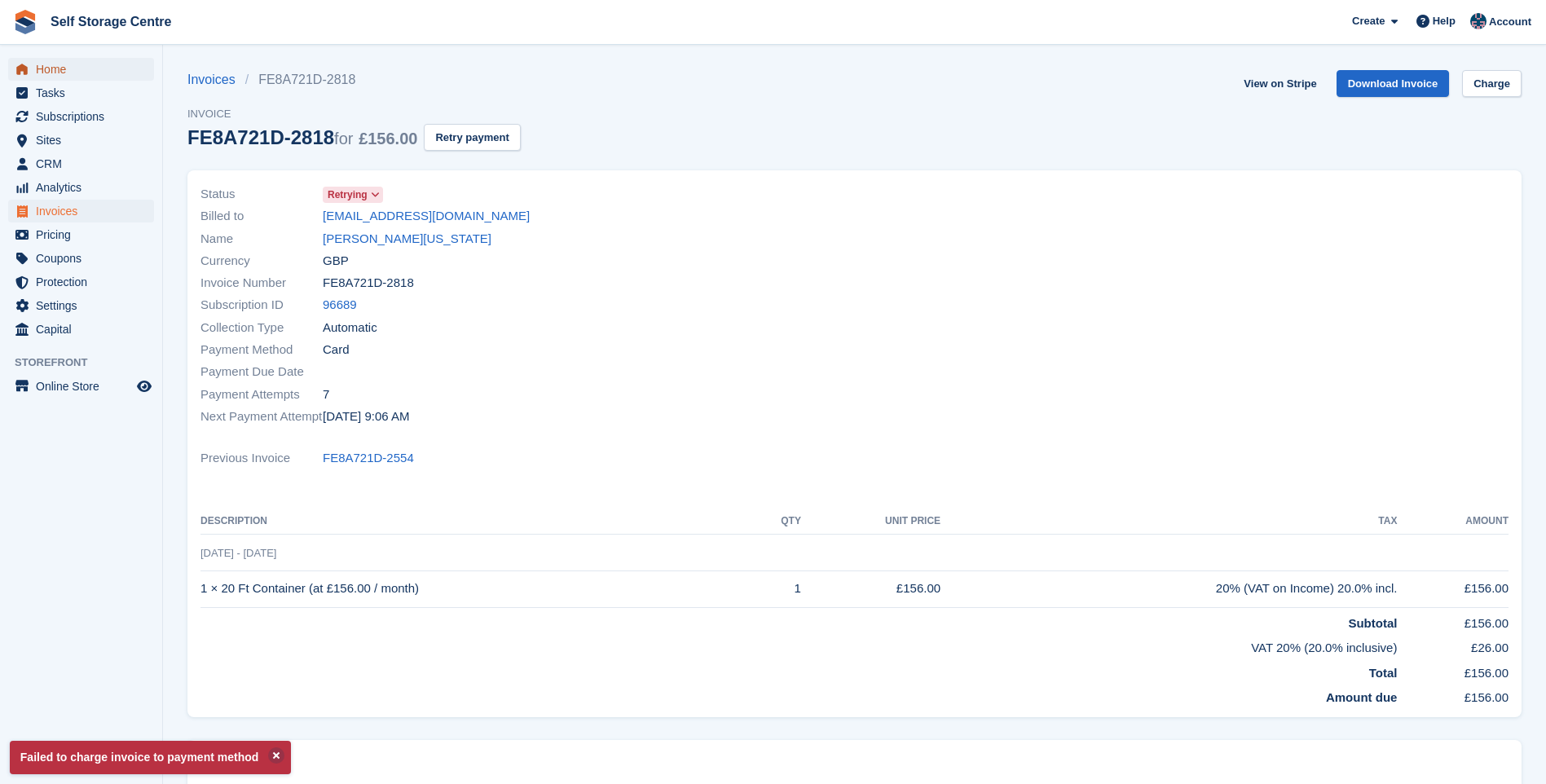
click at [65, 68] on span "Home" at bounding box center [84, 69] width 98 height 23
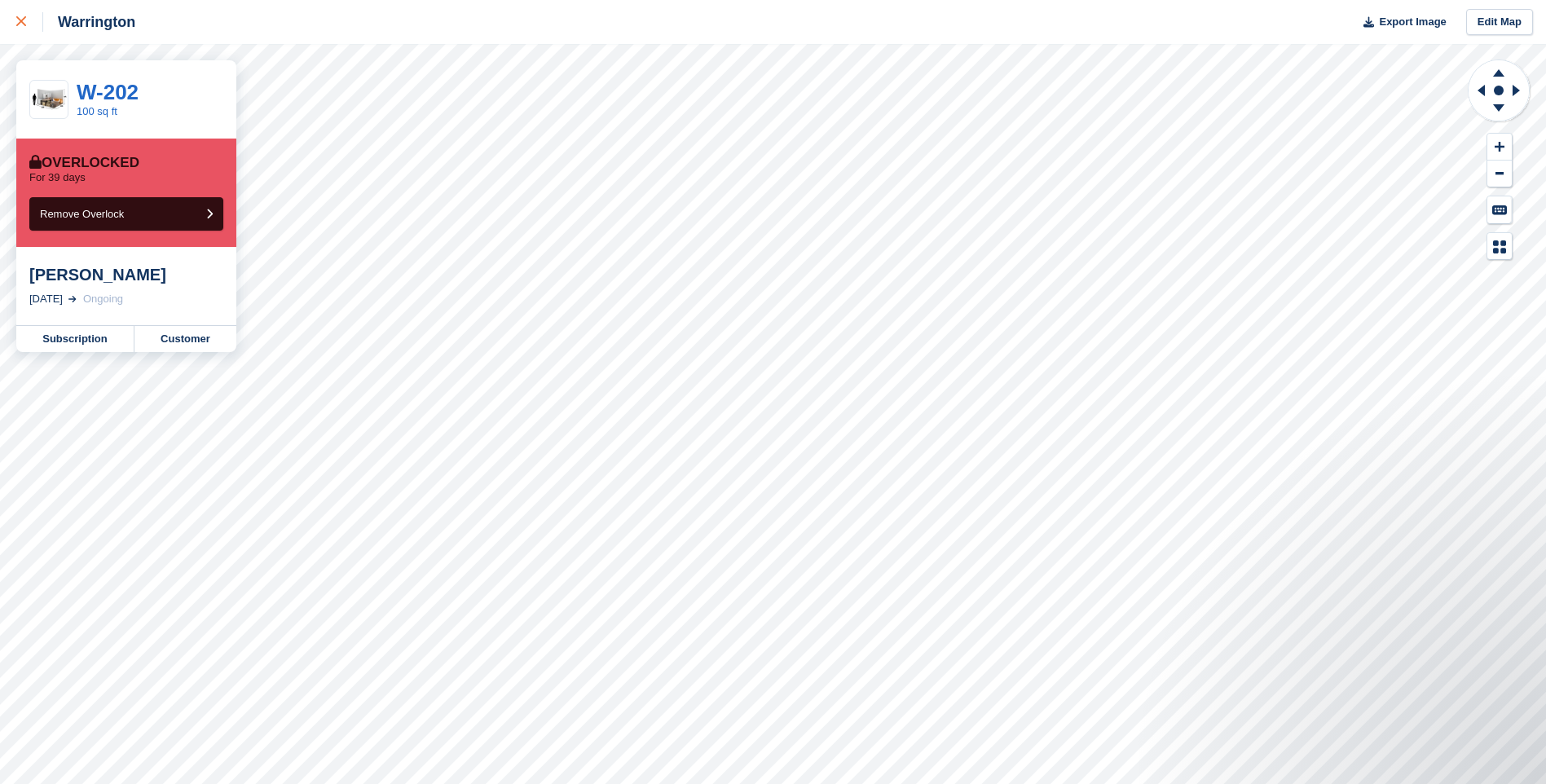
click at [20, 18] on icon at bounding box center [21, 21] width 10 height 10
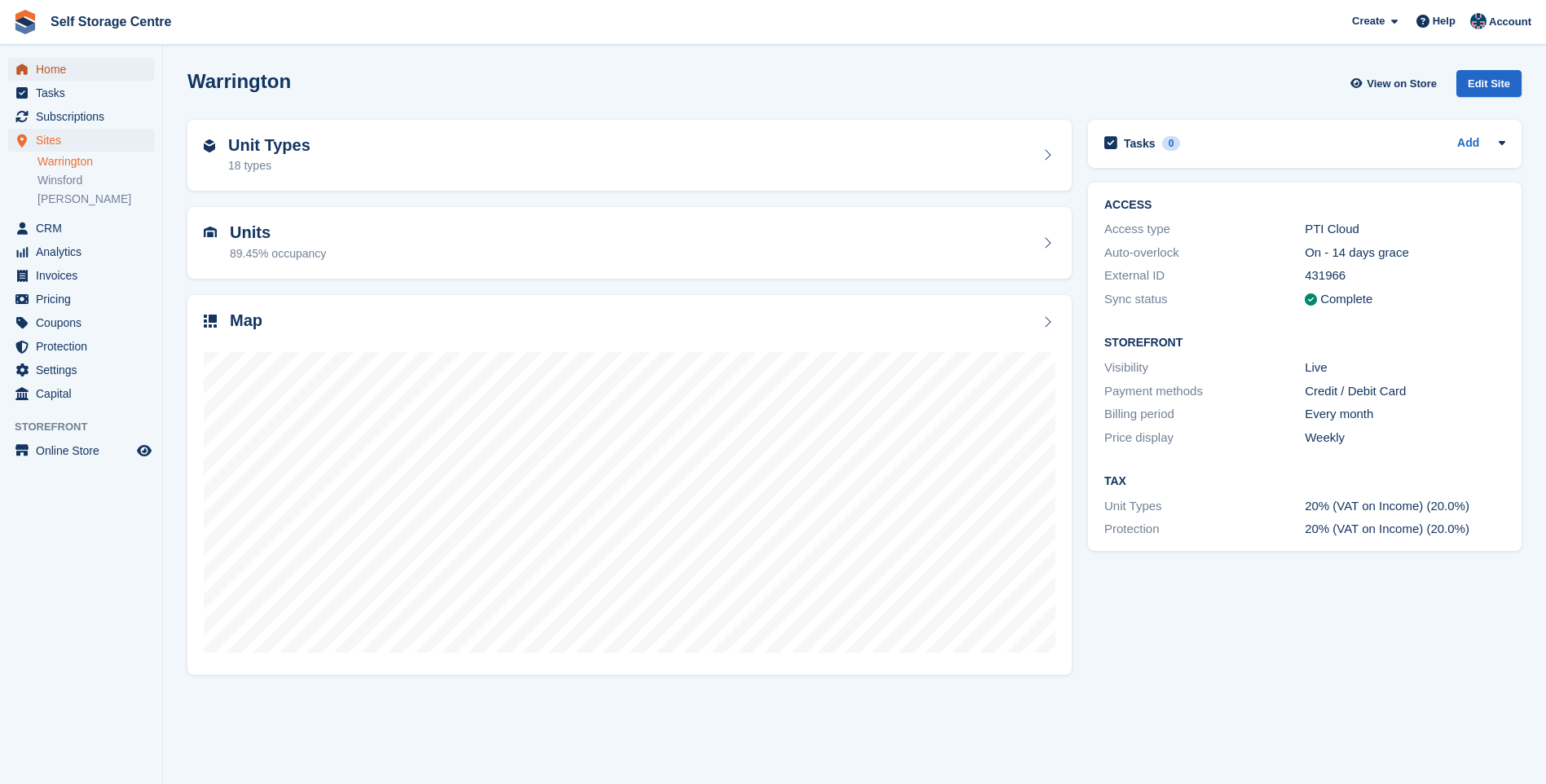
click at [62, 63] on span "Home" at bounding box center [84, 69] width 98 height 23
